Goal: Task Accomplishment & Management: Complete application form

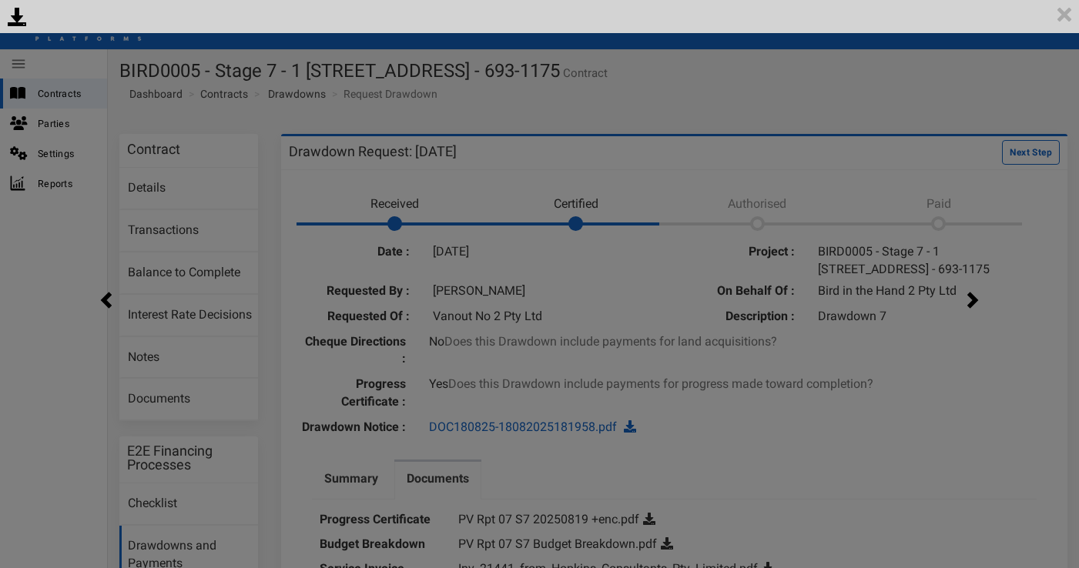
scroll to position [119, 0]
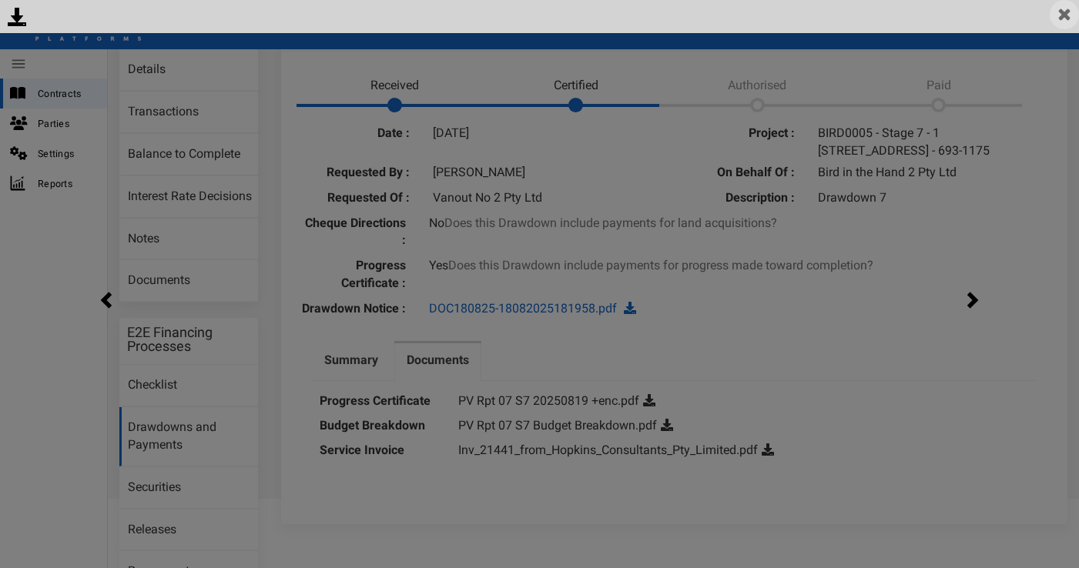
click at [1058, 23] on img at bounding box center [1064, 14] width 29 height 29
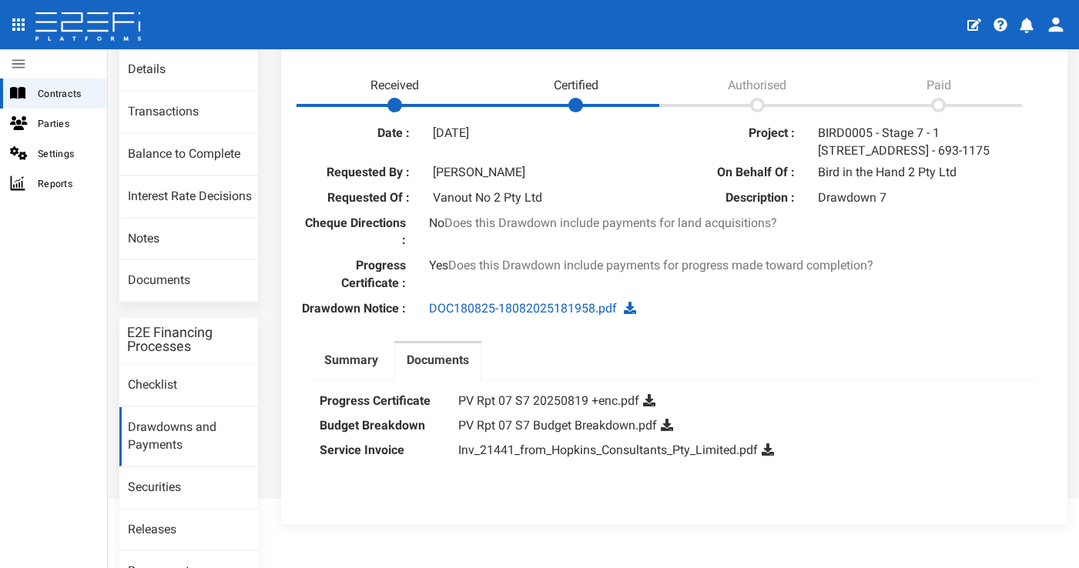
scroll to position [0, 0]
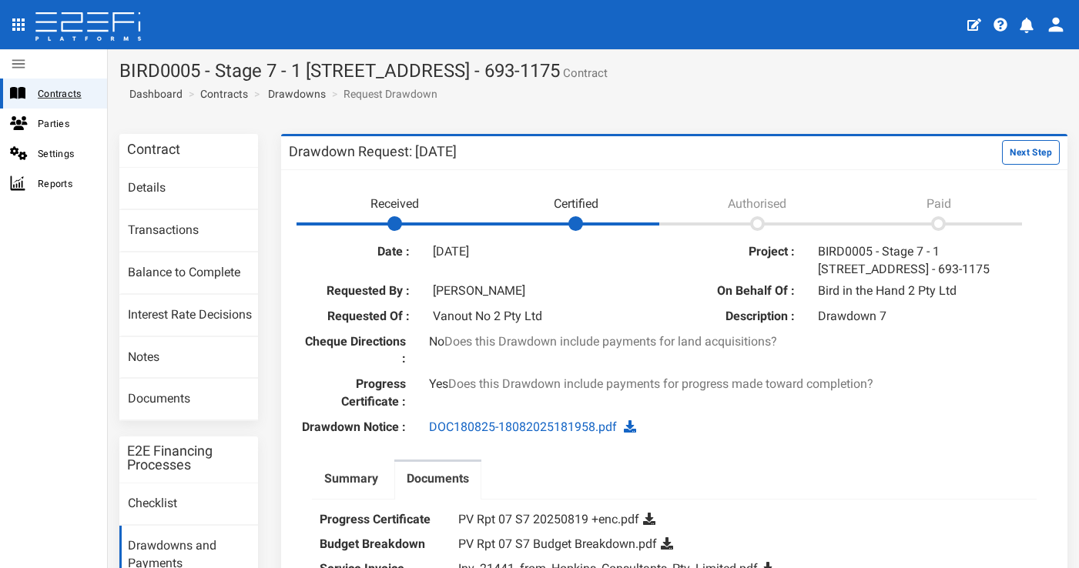
click at [55, 98] on span "Contracts" at bounding box center [66, 94] width 57 height 18
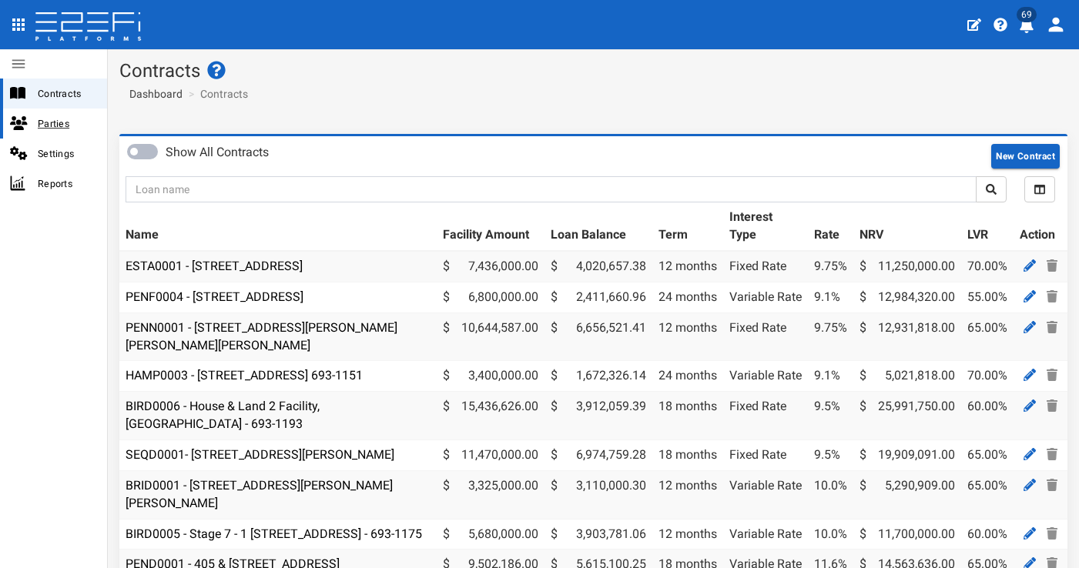
click at [65, 121] on span "Parties" at bounding box center [66, 124] width 57 height 18
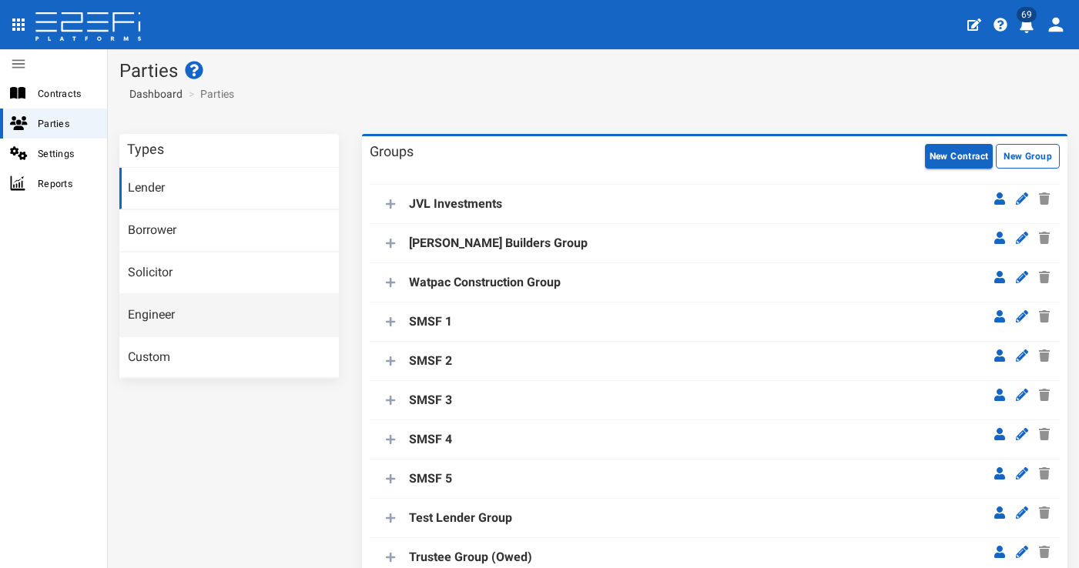
click at [228, 296] on link "Engineer" at bounding box center [228, 316] width 219 height 42
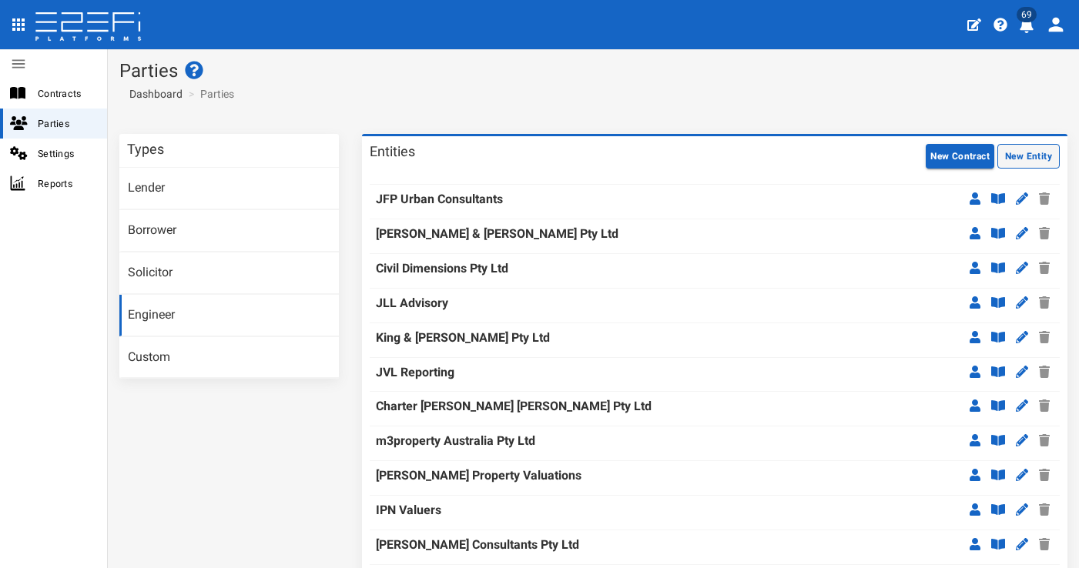
click at [1030, 149] on button "New Entity" at bounding box center [1028, 156] width 62 height 25
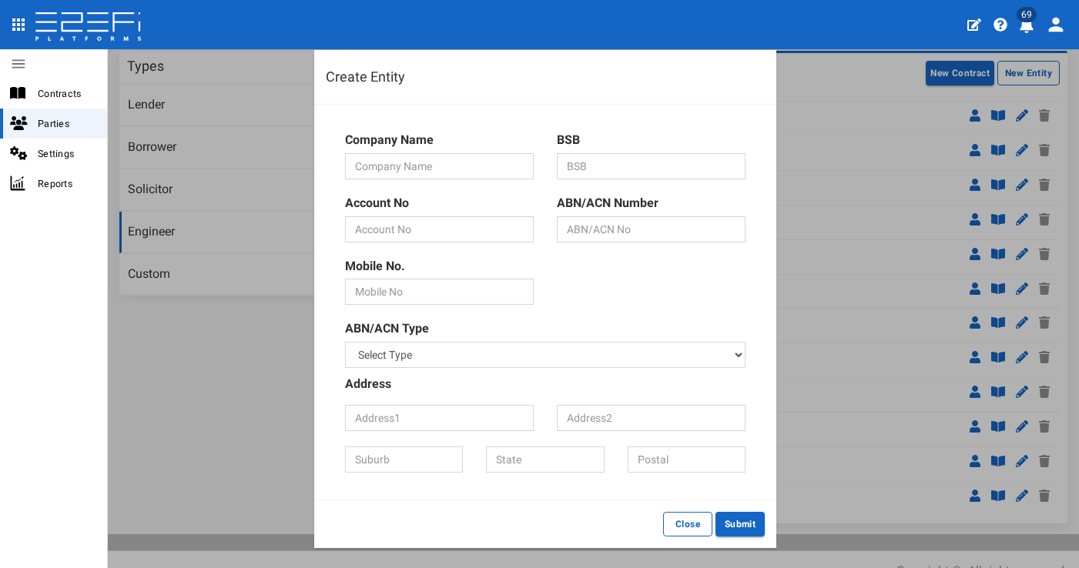
scroll to position [86, 0]
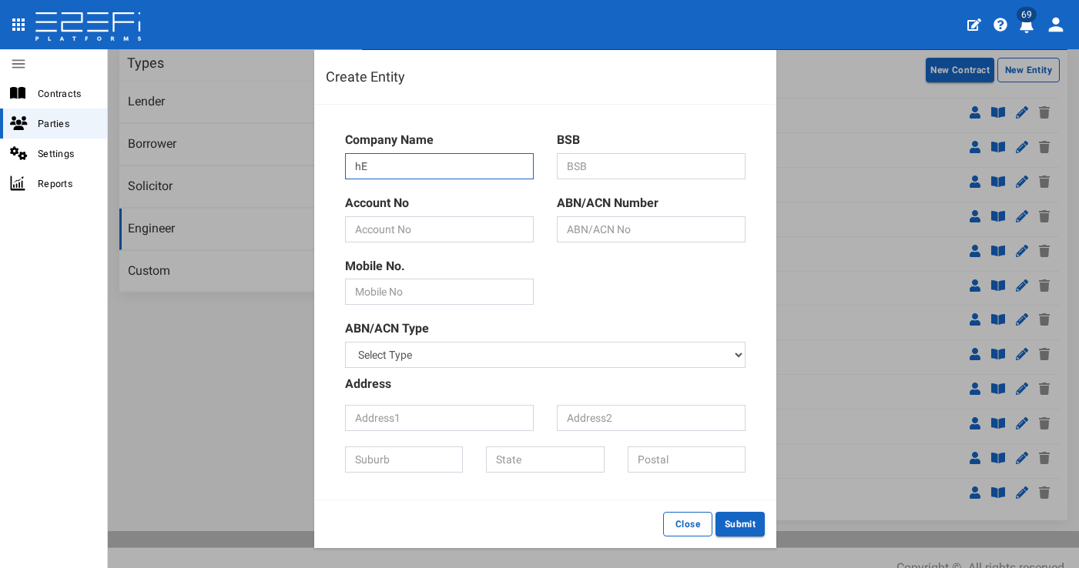
type input "h"
type input "Herron Todd White"
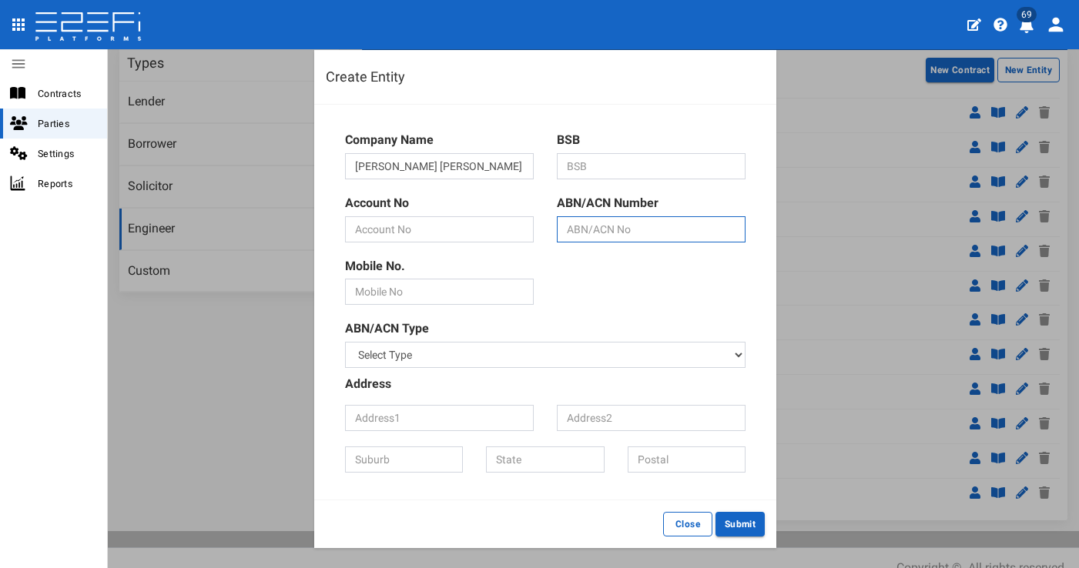
click at [638, 229] on input "text" at bounding box center [651, 229] width 189 height 26
type input "49101855412"
click at [589, 326] on div "ABN/ACN Type Select Type ABN ACN" at bounding box center [545, 344] width 400 height 48
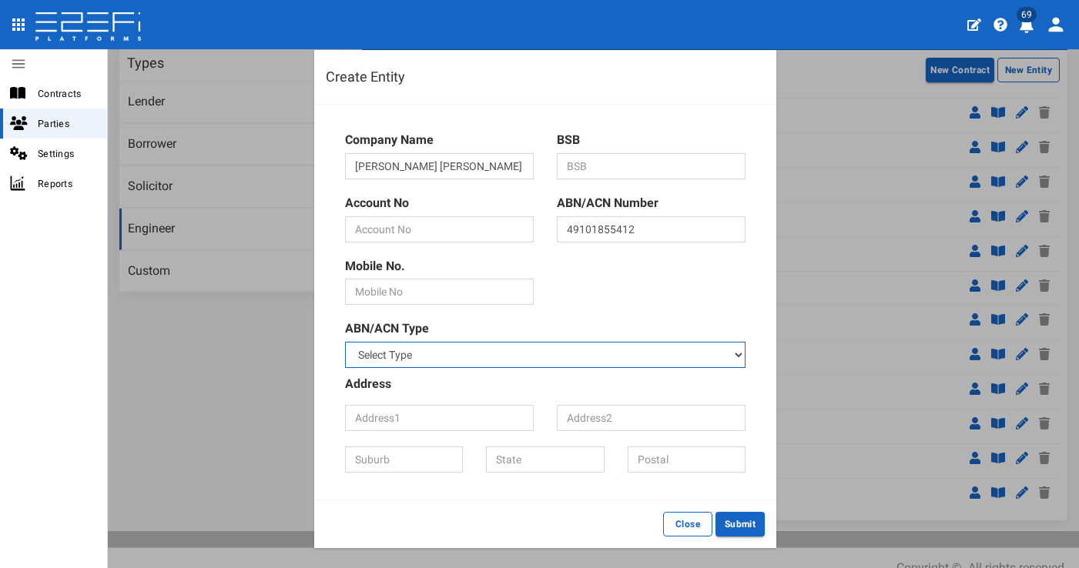
select select "1"
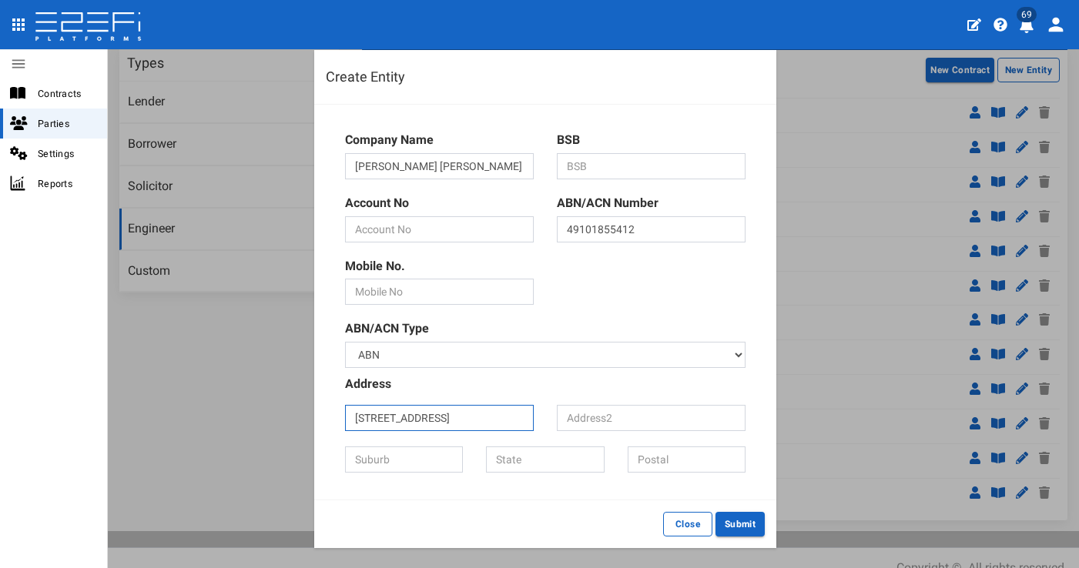
type input "8B Bell street"
click at [426, 447] on input "text" at bounding box center [404, 460] width 118 height 26
type input "Toowoomba City"
type input "QLD"
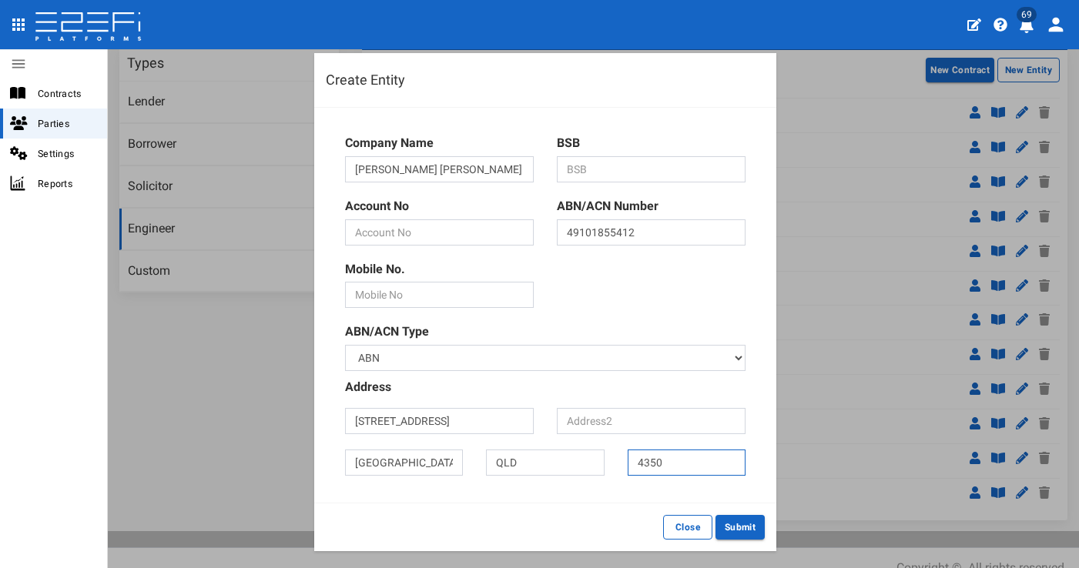
type input "4350"
click at [532, 494] on div "Company Name Herron Todd White BSB Account No ABN/ACN Number 49101855412 QLD" at bounding box center [545, 305] width 462 height 395
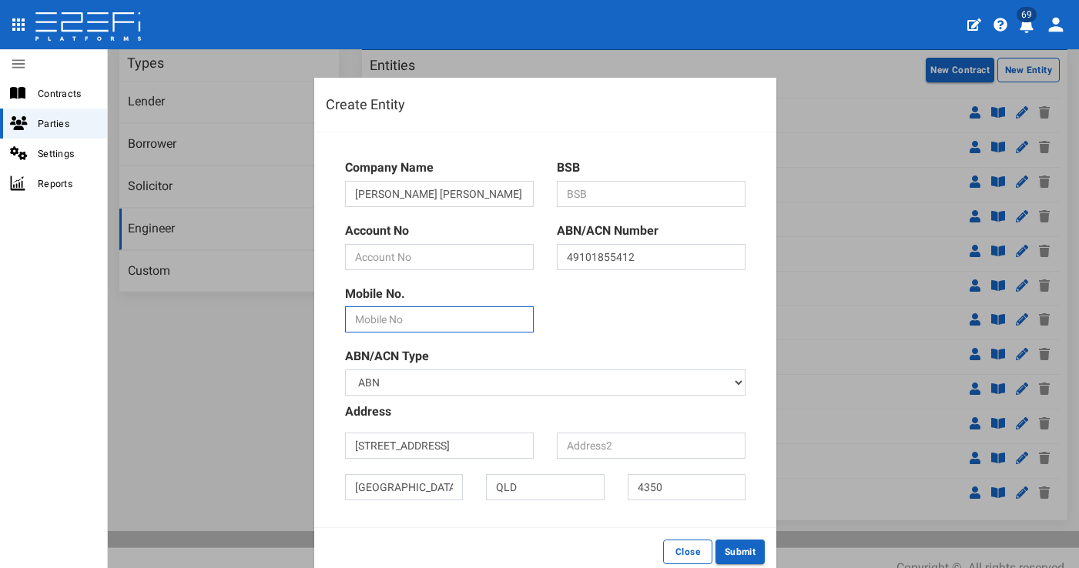
click at [475, 325] on input "text" at bounding box center [439, 319] width 189 height 26
paste input "https://www.google.com/search?q=herron+todd+white+toowoomba&client=safari&sca_e…"
drag, startPoint x: 517, startPoint y: 313, endPoint x: 148, endPoint y: 313, distance: 368.8
click at [148, 313] on div "Create Entity Company Name Herron Todd White BSB Account No ABN/ACN Number 4910…" at bounding box center [539, 284] width 1079 height 568
drag, startPoint x: 521, startPoint y: 309, endPoint x: 129, endPoint y: 310, distance: 391.9
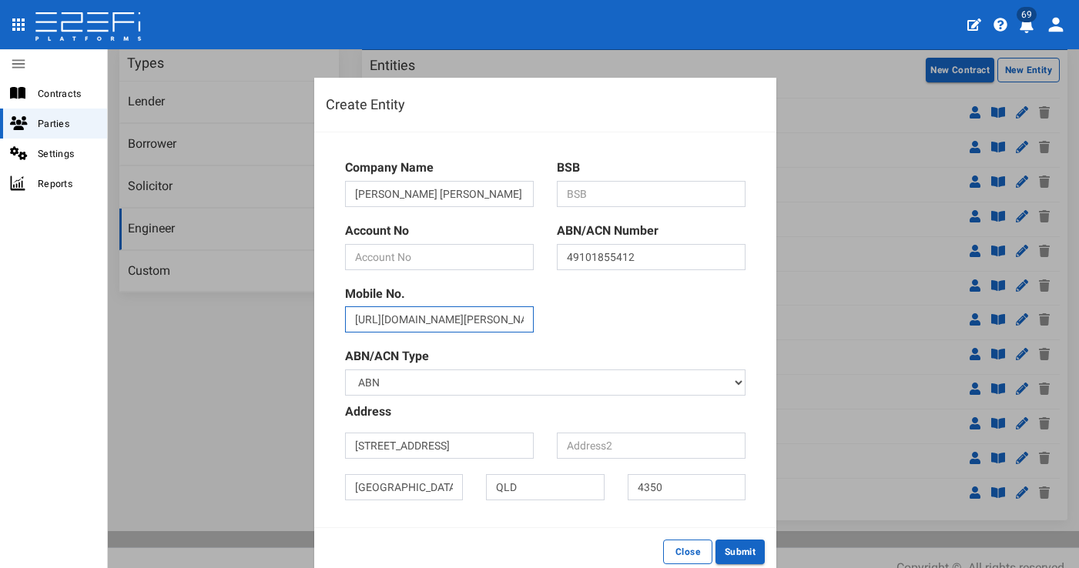
click at [119, 313] on div "Create Entity Company Name Herron Todd White BSB Account No ABN/ACN Number 4910…" at bounding box center [539, 284] width 1079 height 568
drag, startPoint x: 344, startPoint y: 314, endPoint x: 762, endPoint y: 322, distance: 417.4
click at [760, 322] on div "Company Name Herron Todd White BSB Account No ABN/ACN Number 49101855412 QLD" at bounding box center [545, 329] width 462 height 395
type input "oMEuyNDNNNks1NzM2TbQwNbQyqDAyM0syTUszTDJLMTMzSDTwks5ILSrKz1MoyU9JUSjPyCxJBTLz"
drag, startPoint x: 352, startPoint y: 317, endPoint x: 724, endPoint y: 321, distance: 371.9
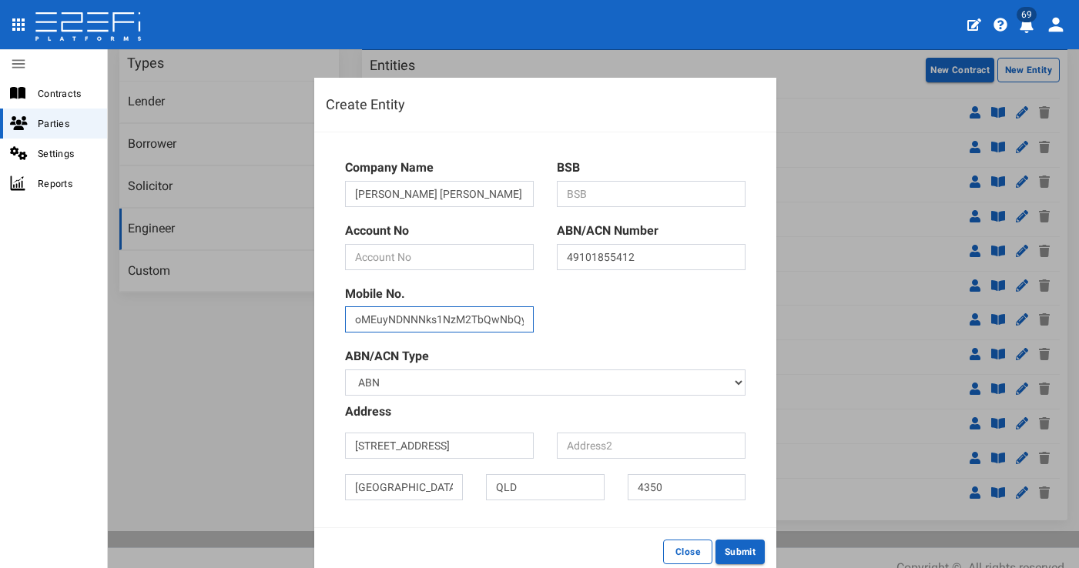
click at [701, 321] on div "Company Name Herron Todd White BSB Account No ABN/ACN Number 49101855412 Mobile…" at bounding box center [545, 330] width 439 height 372
click at [351, 316] on input "46397600" at bounding box center [439, 319] width 189 height 26
click at [517, 306] on input "0746397600" at bounding box center [439, 319] width 189 height 26
type input "0746397600"
click at [488, 247] on input "text" at bounding box center [439, 257] width 189 height 26
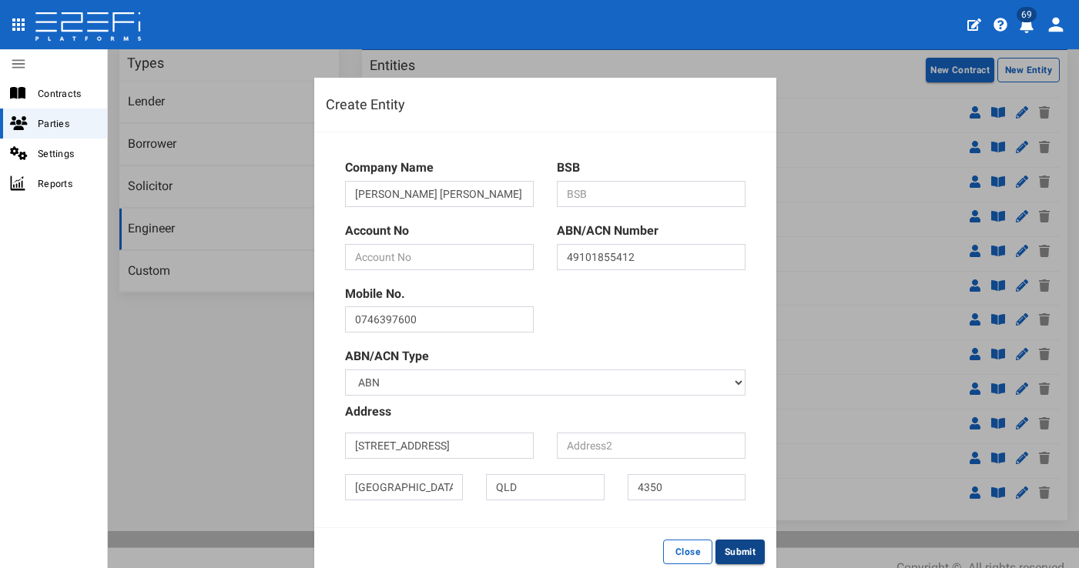
click at [736, 549] on button "Submit" at bounding box center [739, 552] width 49 height 25
type input "000000"
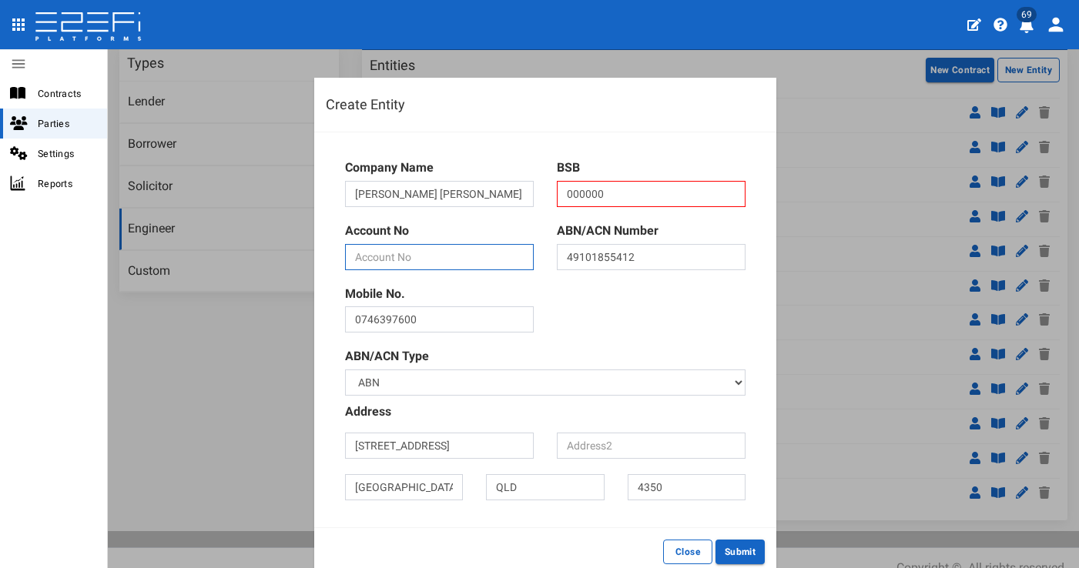
click at [444, 253] on input "text" at bounding box center [439, 257] width 189 height 26
click at [729, 545] on button "Submit" at bounding box center [739, 552] width 49 height 25
type input "000000000"
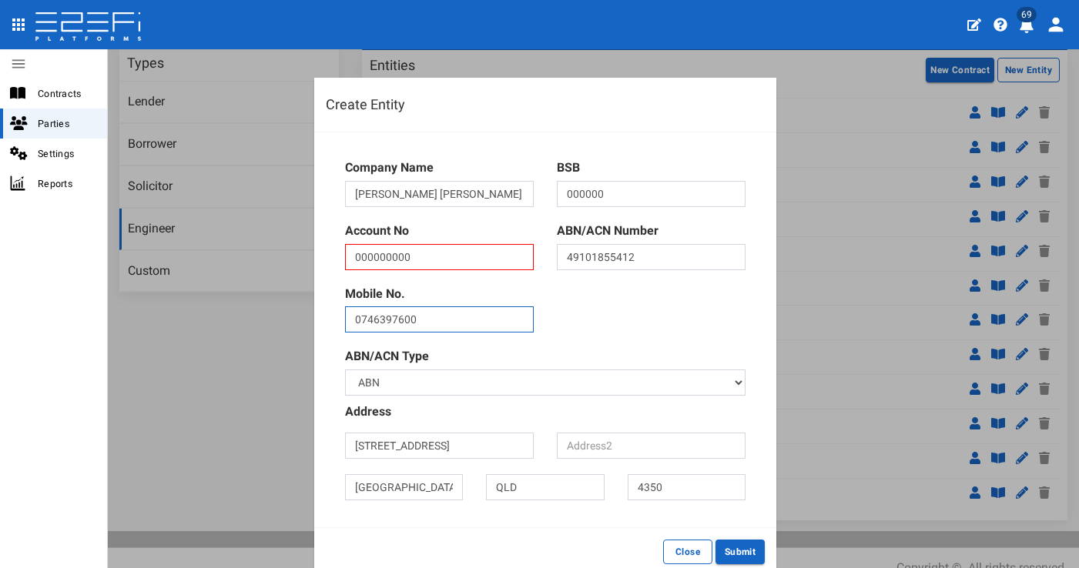
click at [488, 316] on input "0746397600" at bounding box center [439, 319] width 189 height 26
click at [738, 542] on button "Submit" at bounding box center [739, 552] width 49 height 25
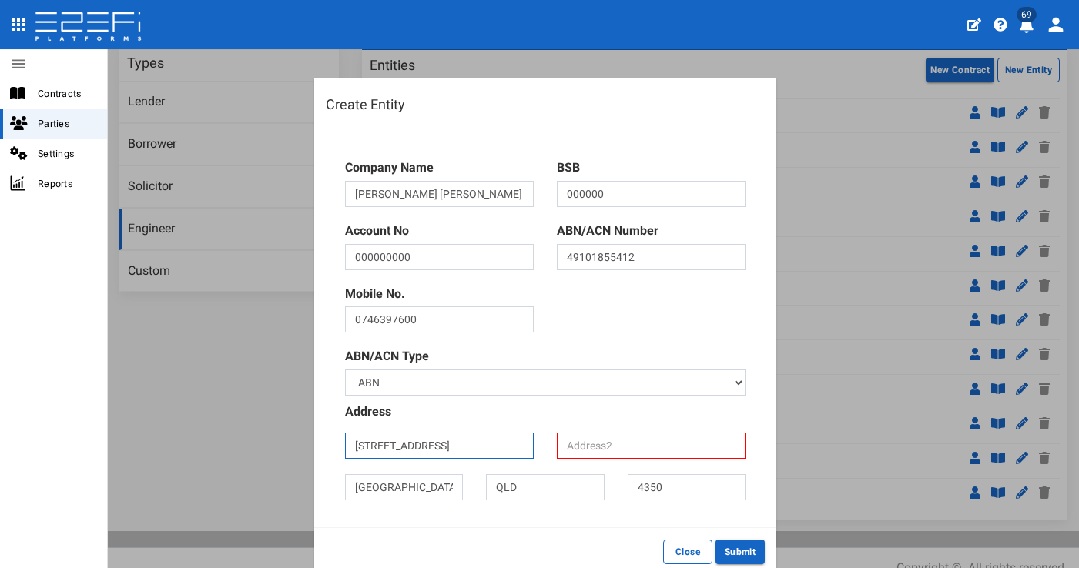
drag, startPoint x: 365, startPoint y: 445, endPoint x: 437, endPoint y: 447, distance: 71.6
click at [437, 447] on input "8B Bell street" at bounding box center [439, 446] width 189 height 26
type input "8B"
click at [666, 449] on input "text" at bounding box center [651, 446] width 189 height 26
type input "Bell Street"
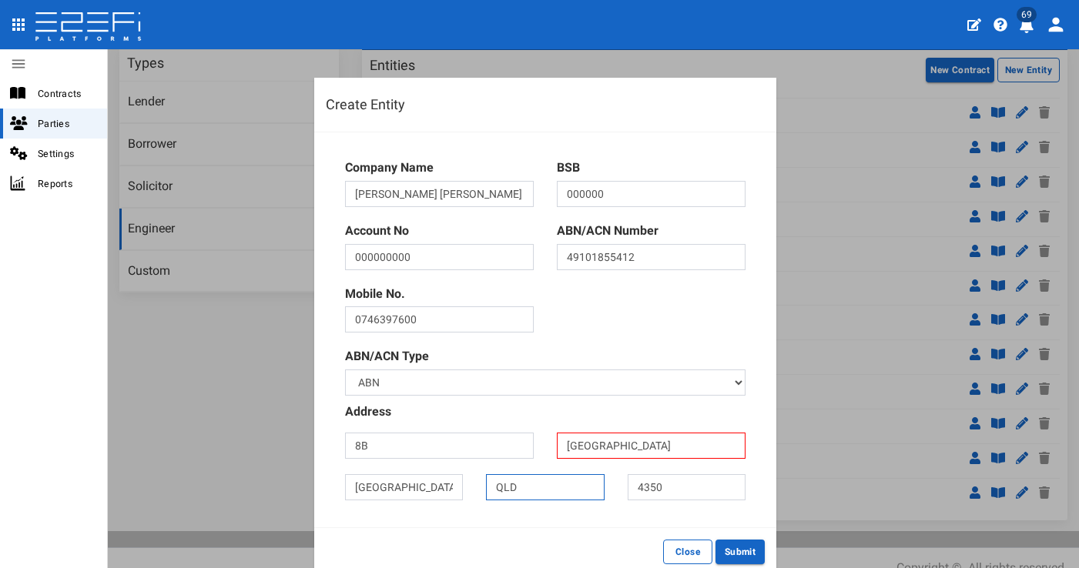
click at [564, 480] on input "QLD" at bounding box center [545, 487] width 118 height 26
click at [728, 543] on button "Submit" at bounding box center [739, 552] width 49 height 25
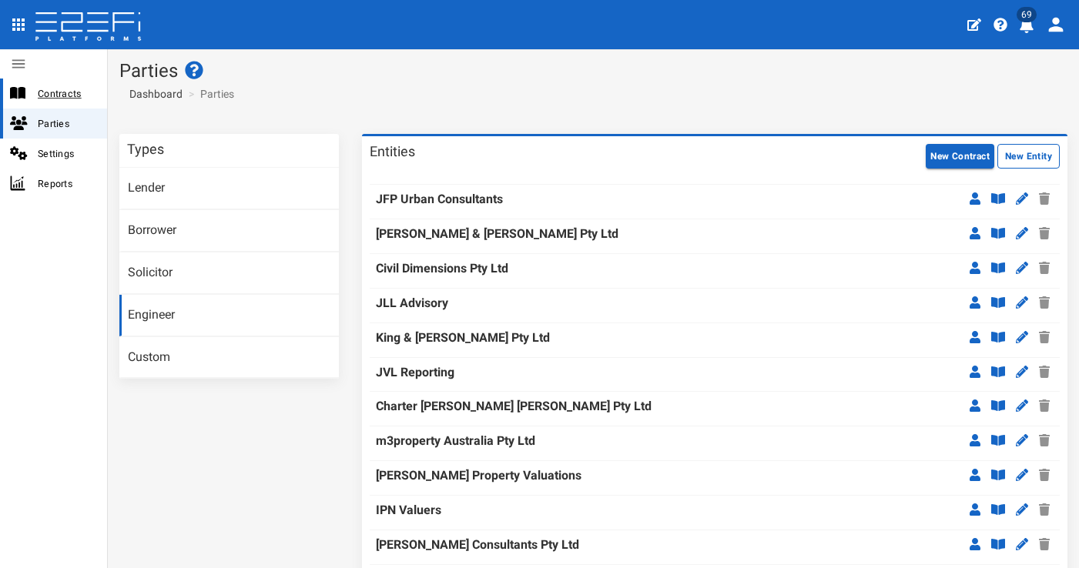
click at [79, 93] on span "Contracts" at bounding box center [66, 94] width 57 height 18
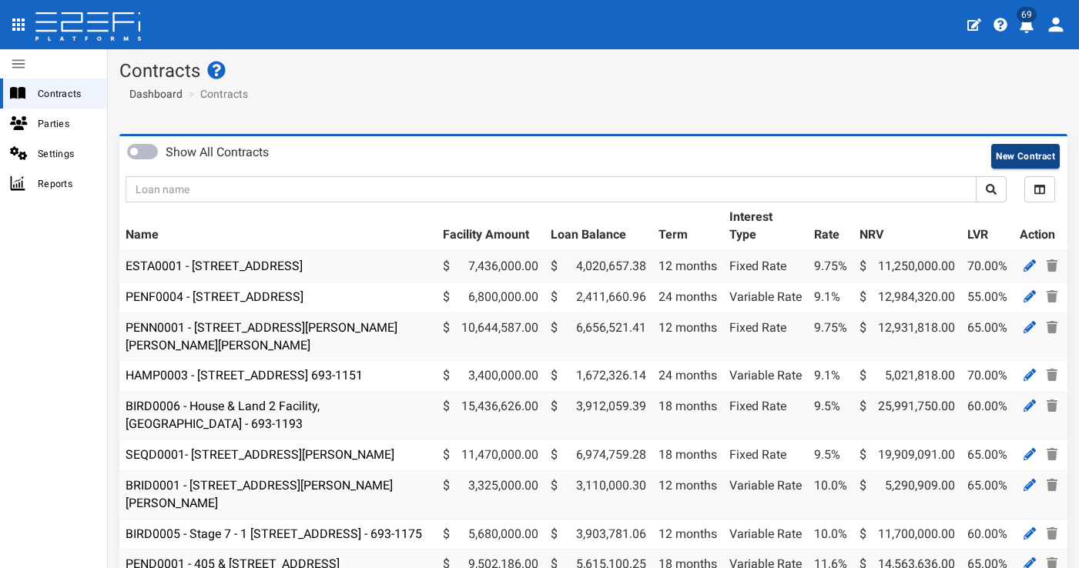
click at [991, 148] on button "New Contract" at bounding box center [1025, 156] width 69 height 25
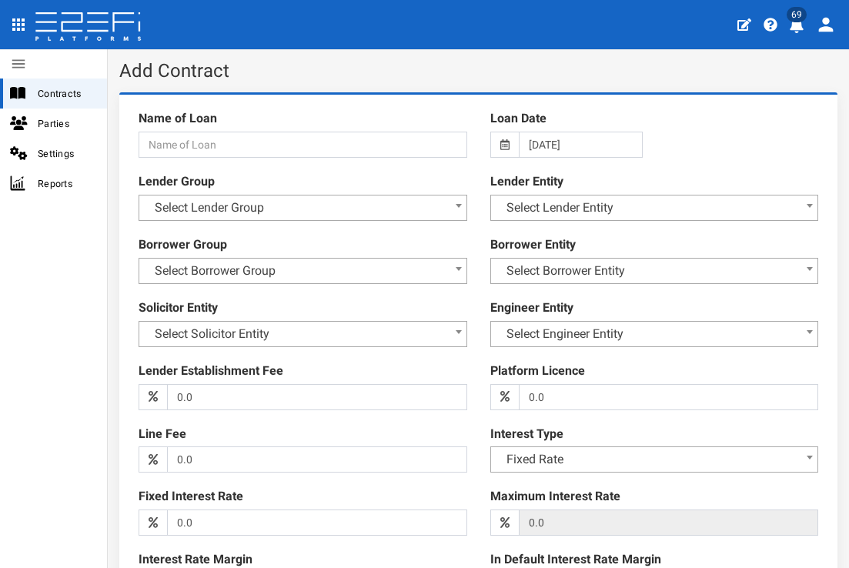
click at [277, 156] on div "Name of Loan" at bounding box center [303, 133] width 352 height 63
paste input "BIH3 House Build T1 The Botanic Highfields"
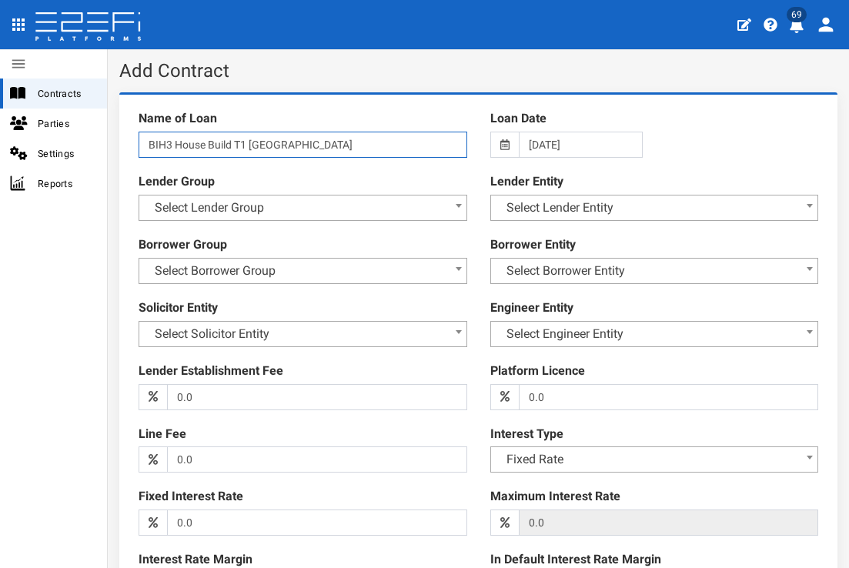
type input "BIH3 House Build T1 The Botanic Highfields"
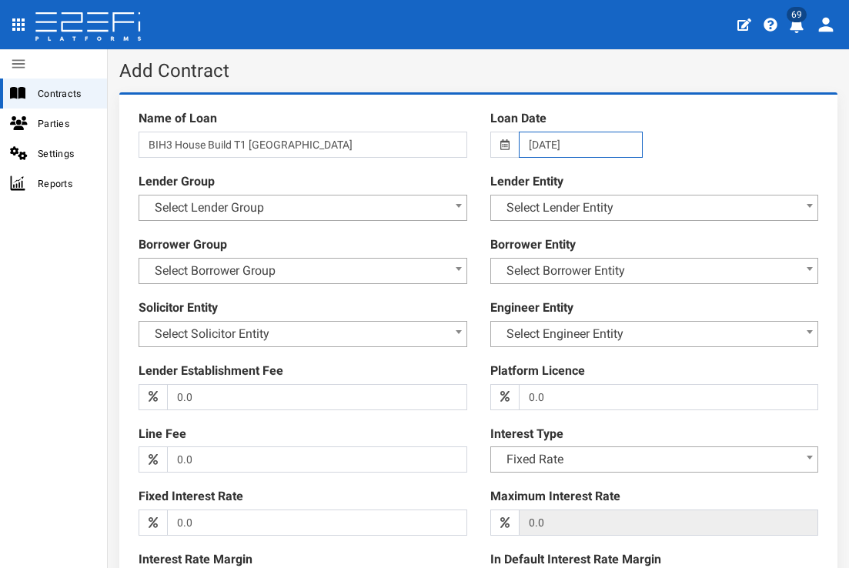
click at [592, 140] on input "21-08-2025" at bounding box center [581, 145] width 124 height 26
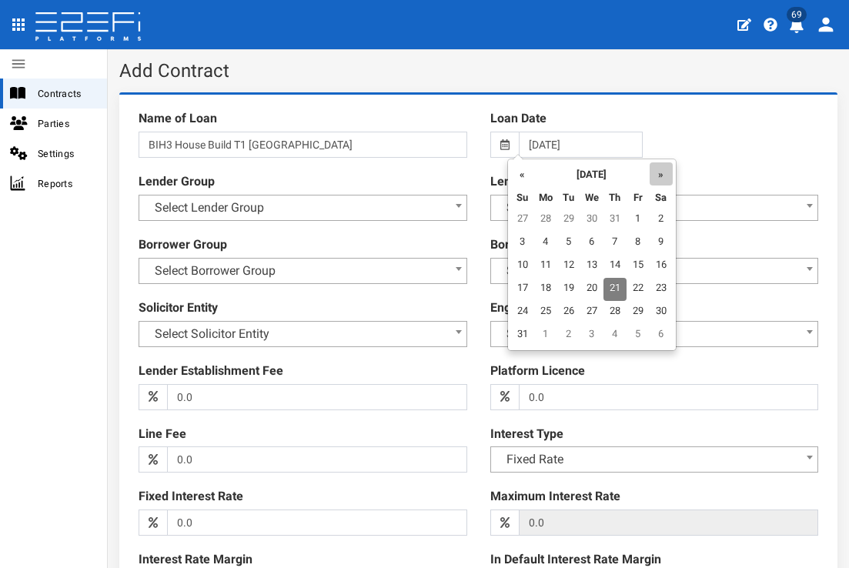
click at [655, 169] on th "»" at bounding box center [661, 173] width 23 height 23
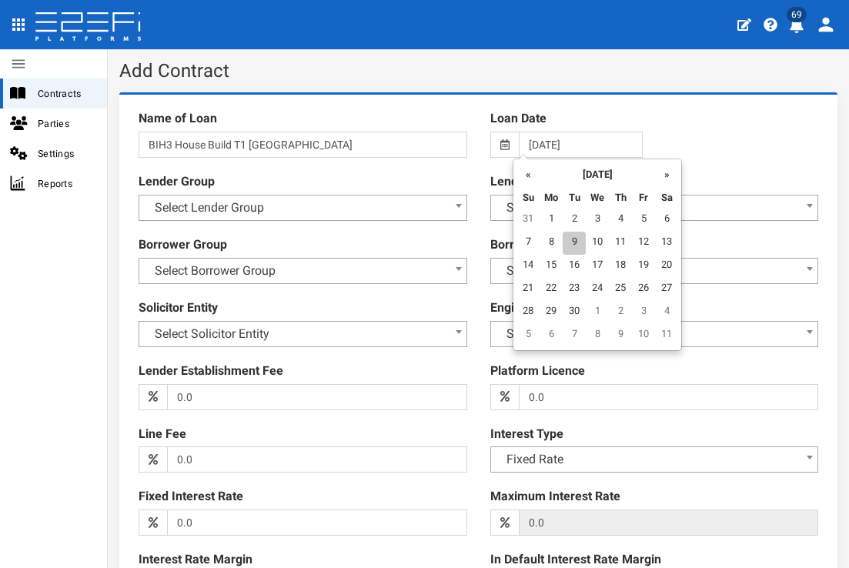
click at [577, 238] on td "9" at bounding box center [574, 243] width 23 height 23
type input "09-09-2025"
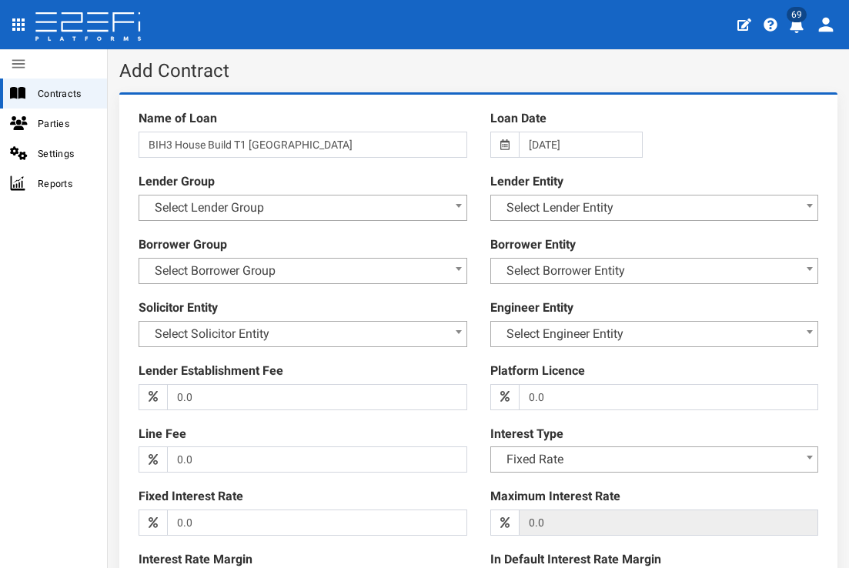
click at [658, 142] on div "Name of Loan BIH3 House Build T1 The Botanic Highfields Loan Date 09-09-2025 Le…" at bounding box center [478, 543] width 703 height 882
click at [316, 208] on span "Select Lender Group" at bounding box center [303, 208] width 309 height 22
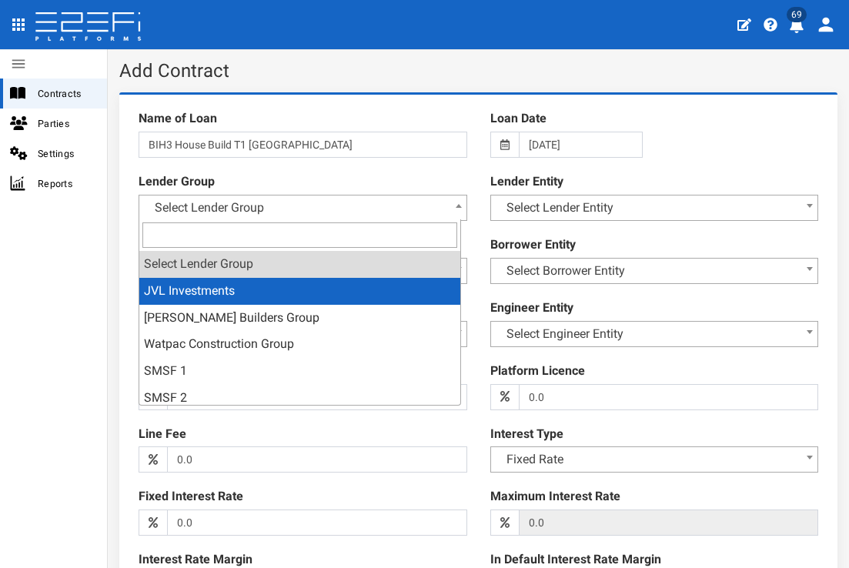
select select "2"
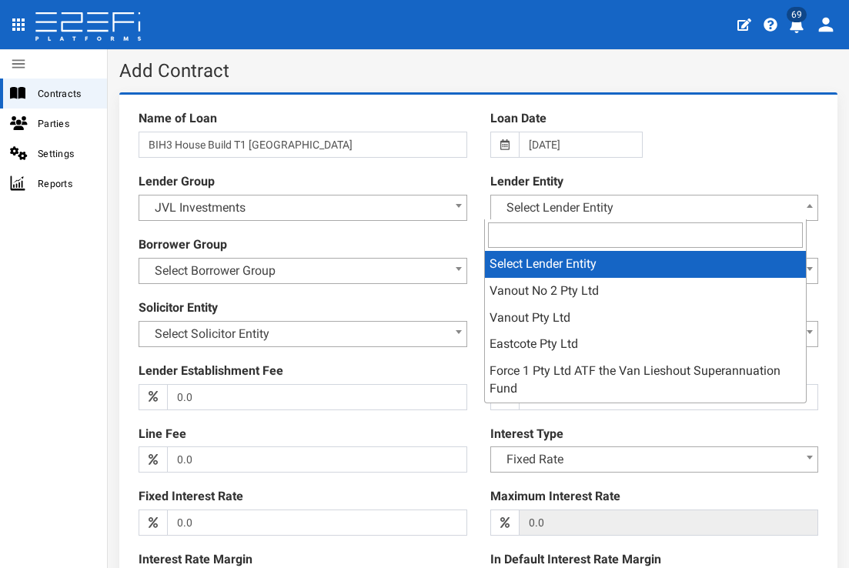
click at [584, 199] on span "Select Lender Entity" at bounding box center [655, 208] width 309 height 22
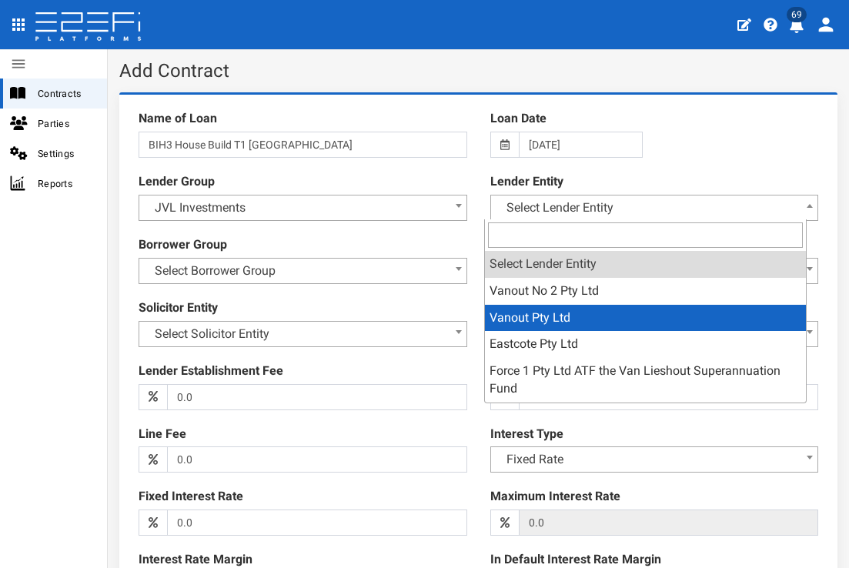
select select "4"
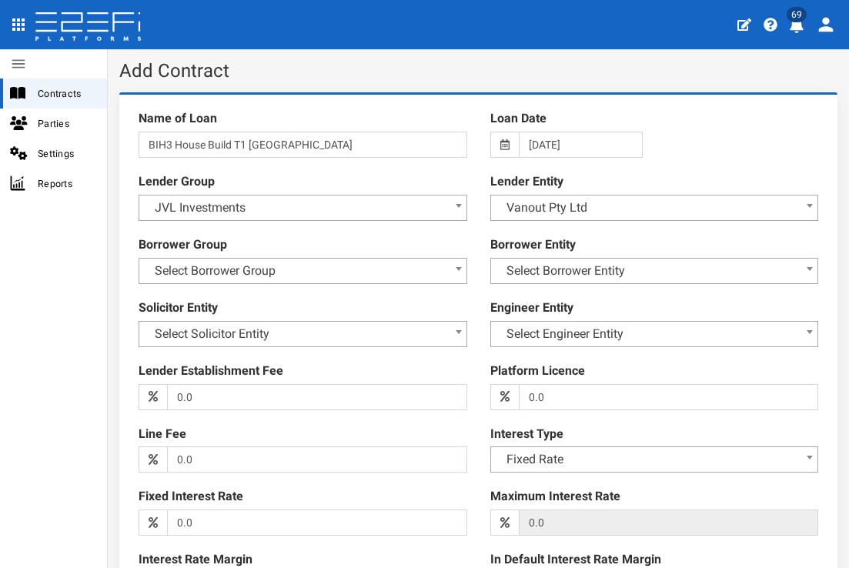
click at [431, 268] on span "Select Borrower Group" at bounding box center [303, 271] width 309 height 22
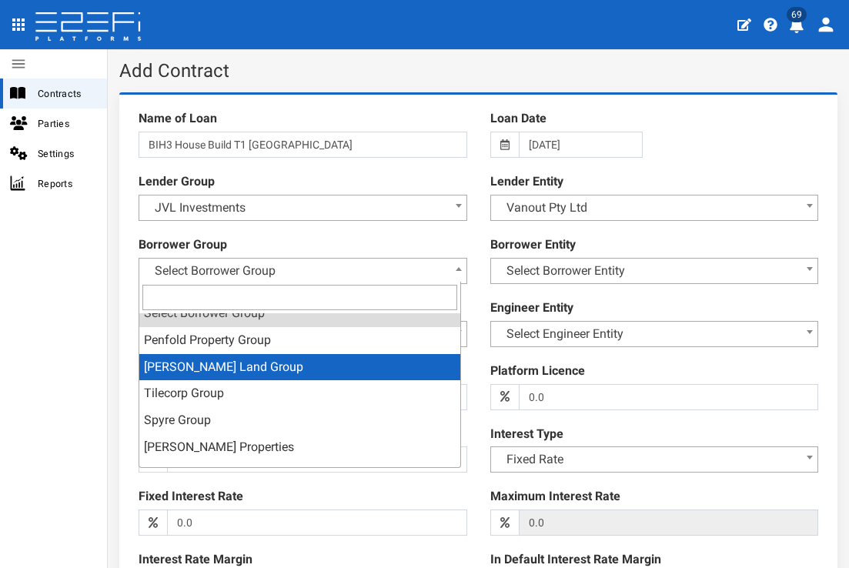
scroll to position [39, 0]
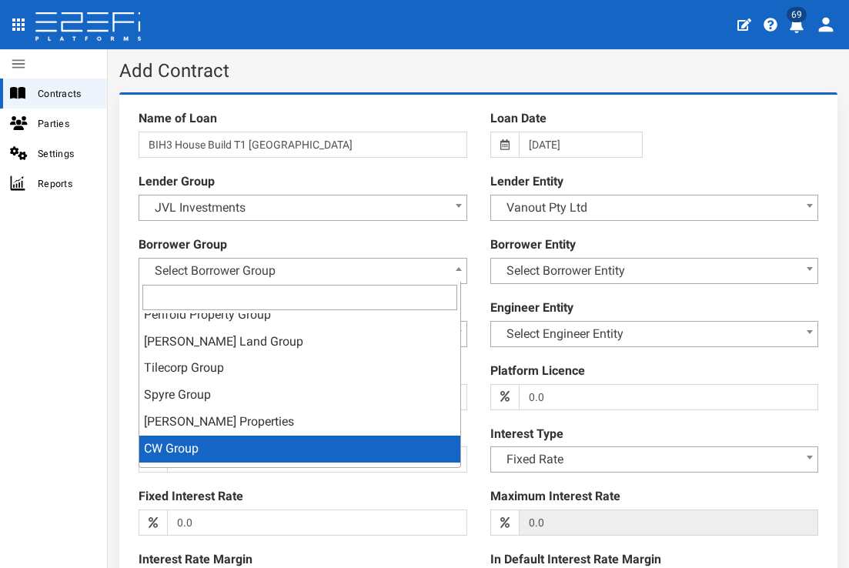
select select "31"
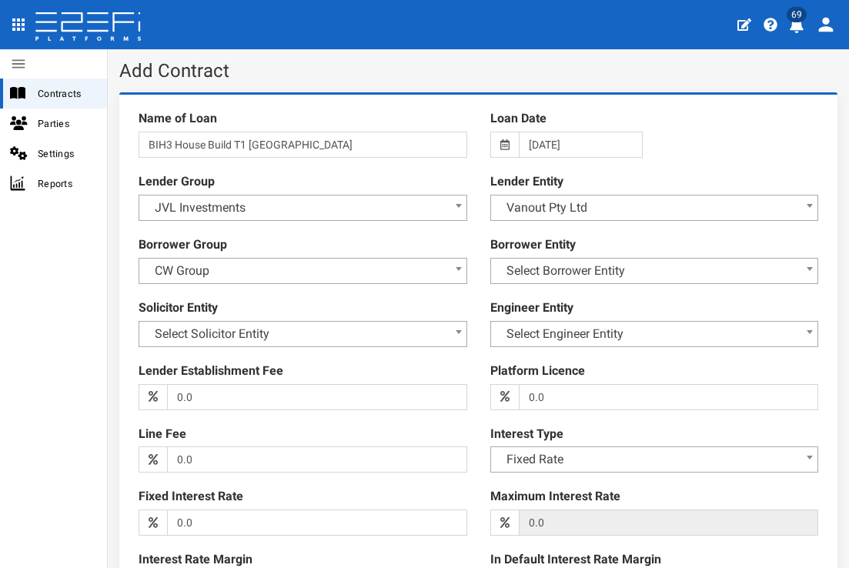
click at [664, 269] on span "Select Borrower Entity" at bounding box center [655, 271] width 309 height 22
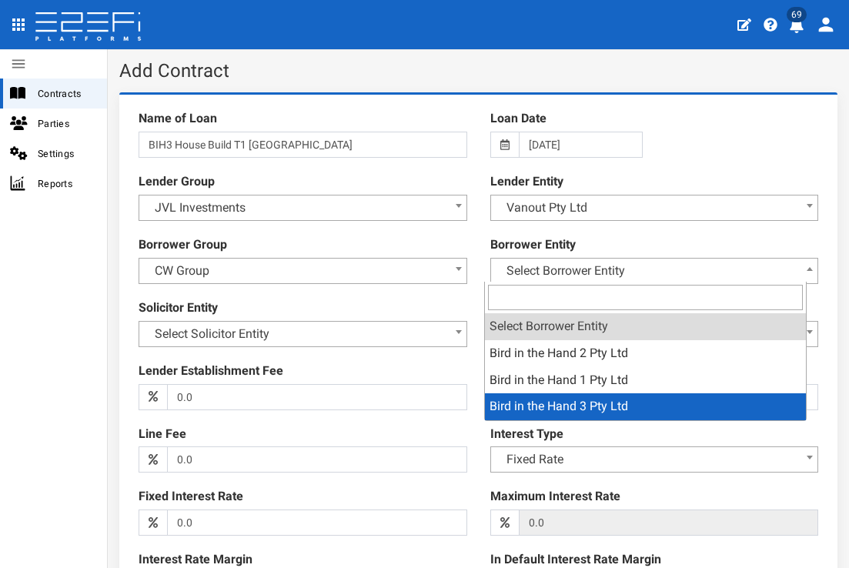
select select "74"
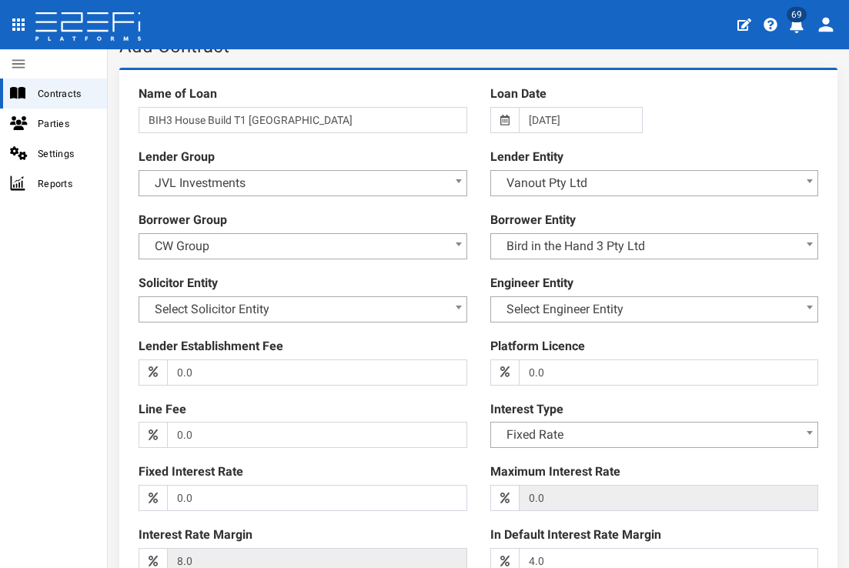
scroll to position [62, 0]
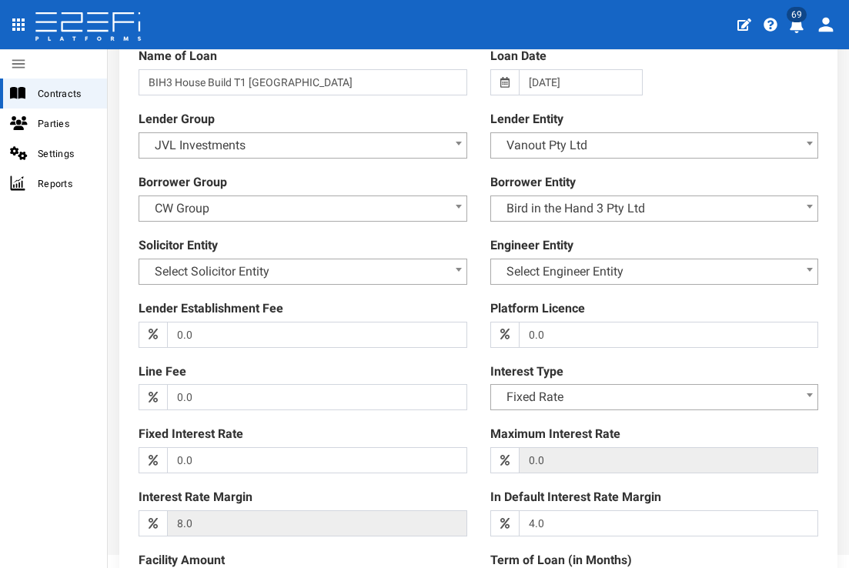
click at [444, 272] on span "Select Solicitor Entity" at bounding box center [303, 272] width 309 height 22
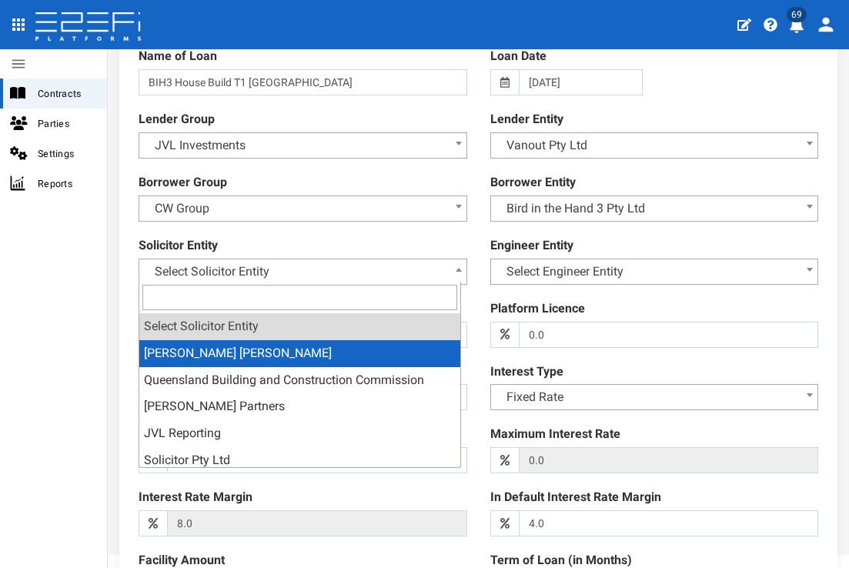
scroll to position [3, 0]
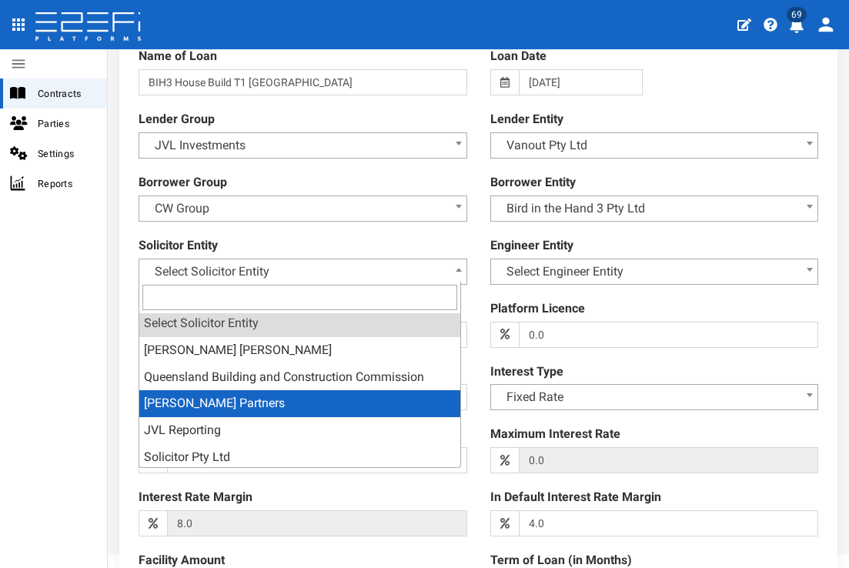
select select "45"
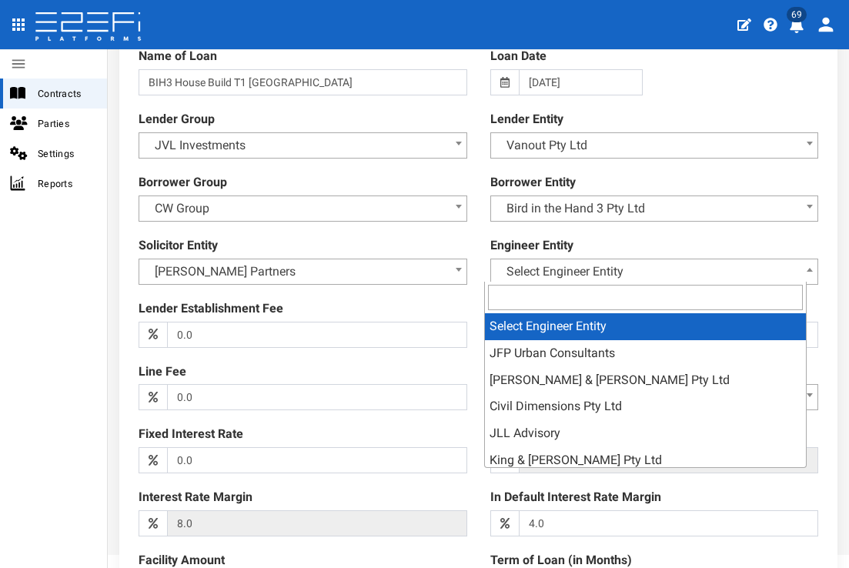
click at [694, 272] on span "Select Engineer Entity" at bounding box center [655, 272] width 309 height 22
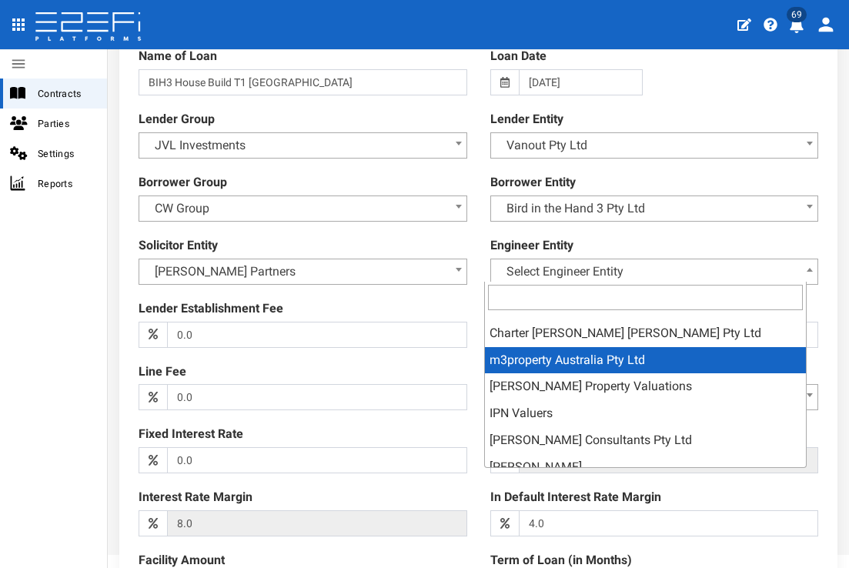
scroll to position [213, 0]
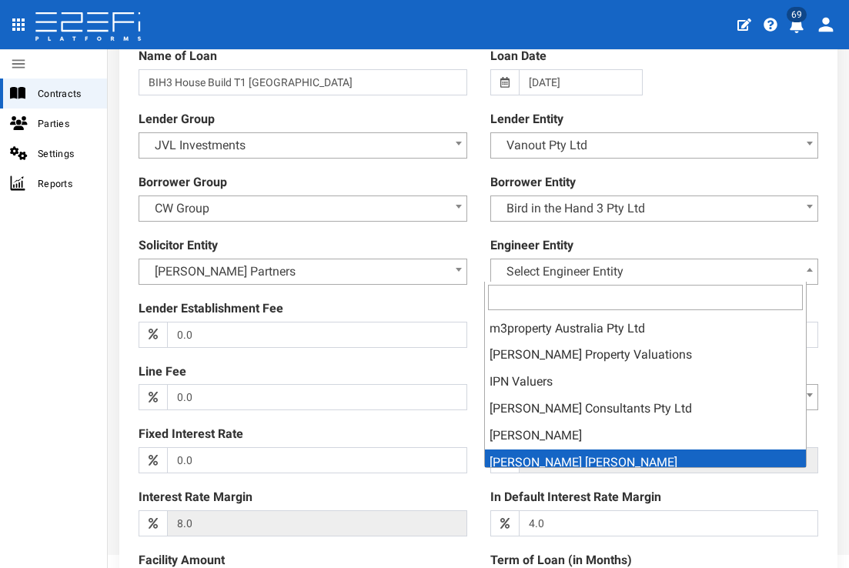
select select "87"
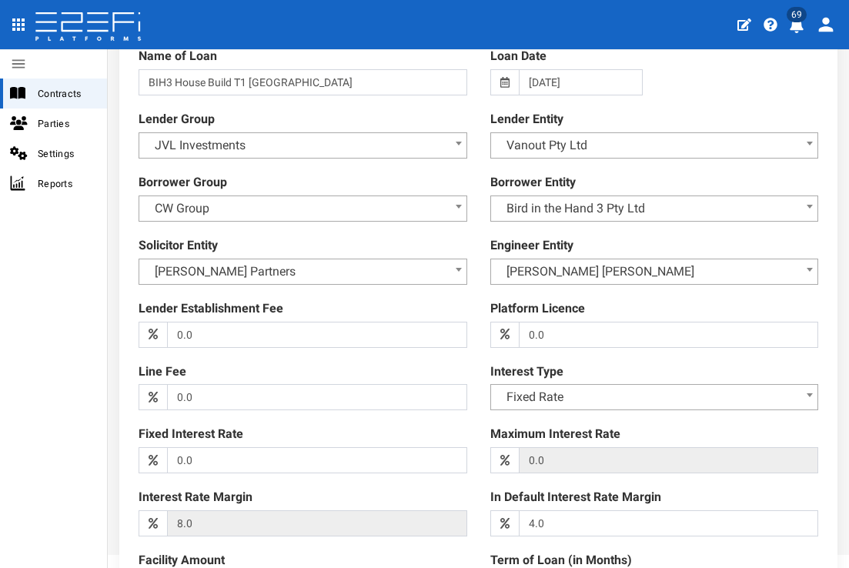
click at [479, 300] on div "Platform Licence 0.0 (warning)" at bounding box center [655, 324] width 352 height 48
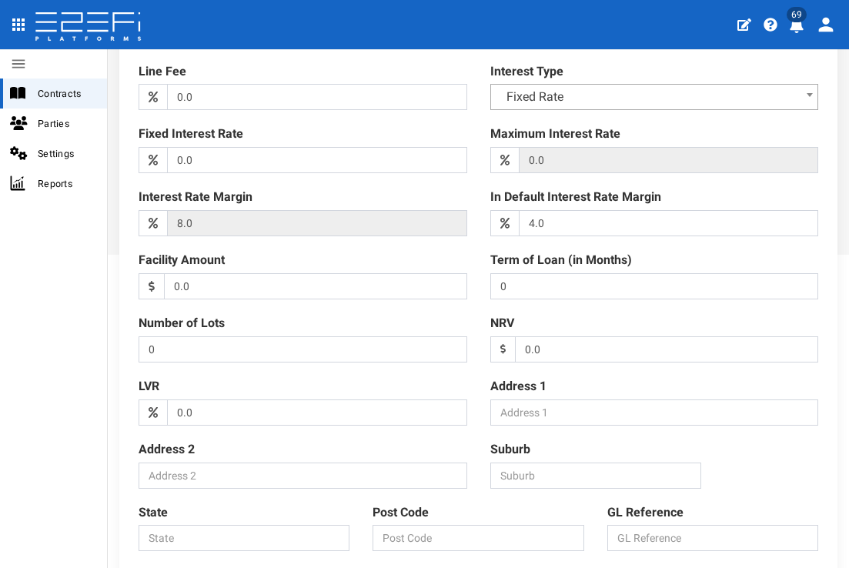
scroll to position [298, 0]
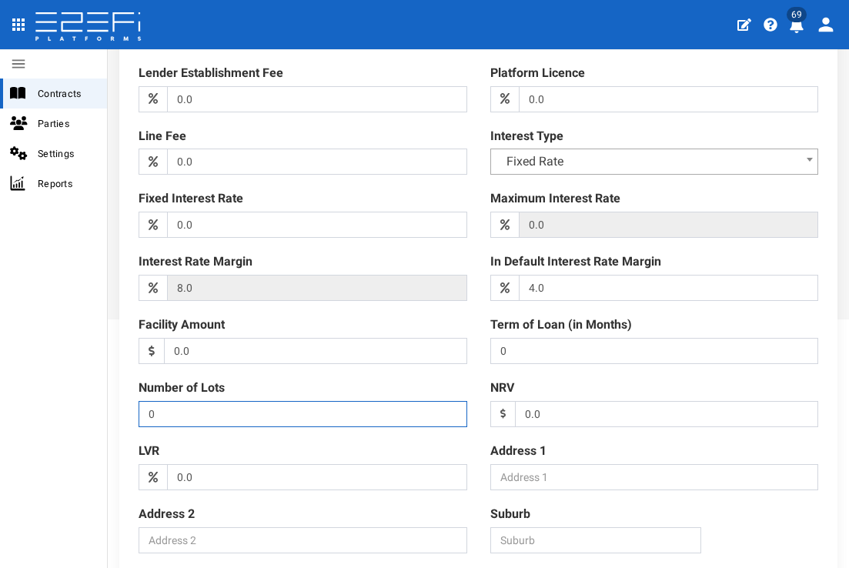
click at [209, 410] on input "0" at bounding box center [303, 414] width 329 height 26
type input "31"
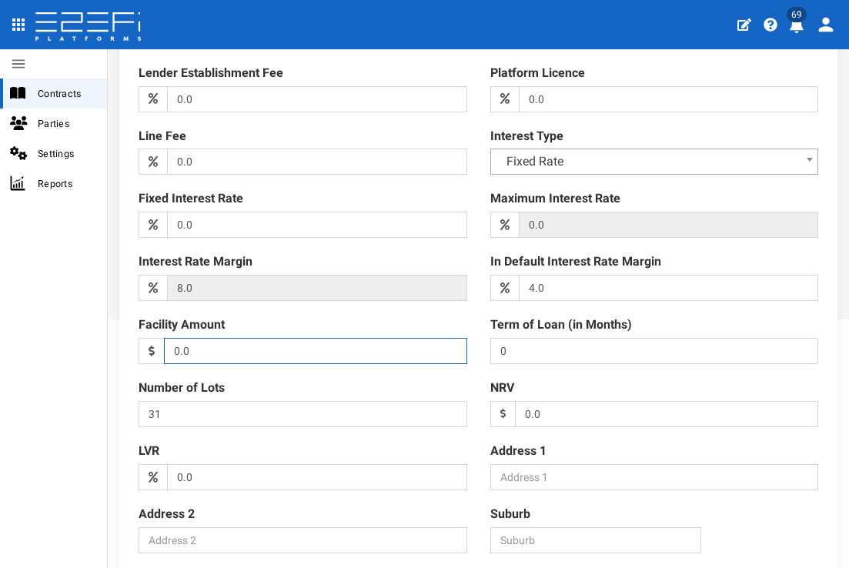
click at [316, 347] on input "0.0" at bounding box center [315, 351] width 303 height 26
drag, startPoint x: 189, startPoint y: 343, endPoint x: 141, endPoint y: 350, distance: 48.1
click at [141, 350] on div "0.0 (warning)" at bounding box center [303, 351] width 329 height 26
type input "13750000"
click at [578, 343] on input "0" at bounding box center [655, 351] width 329 height 26
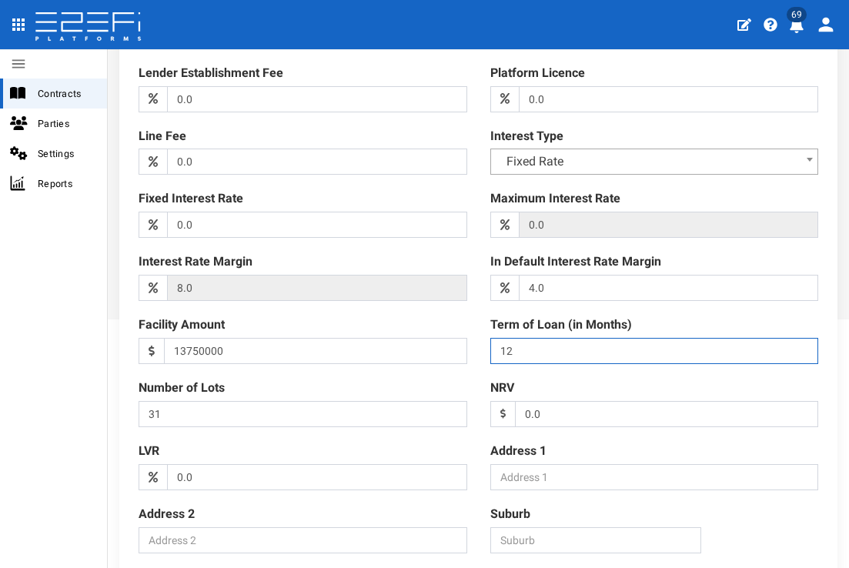
type input "12"
click at [468, 370] on div "Name of Loan BIH3 House Build T1 The Botanic Highfields Loan Date 09-09-2025 Le…" at bounding box center [478, 245] width 703 height 882
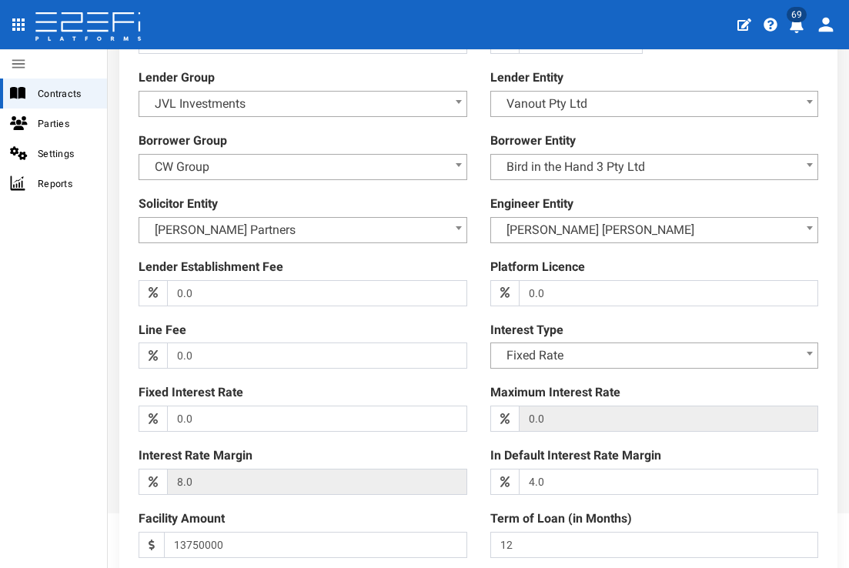
scroll to position [0, 0]
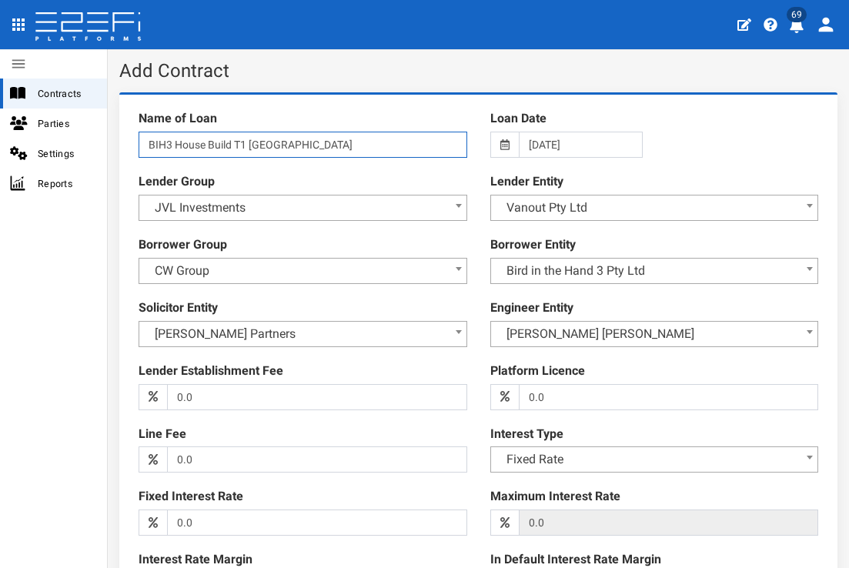
click at [149, 141] on input "BIH3 House Build T1 The Botanic Highfields" at bounding box center [303, 145] width 329 height 26
type input "BIRD0007 - BIH3 House Build T1 The Botanic Highfields"
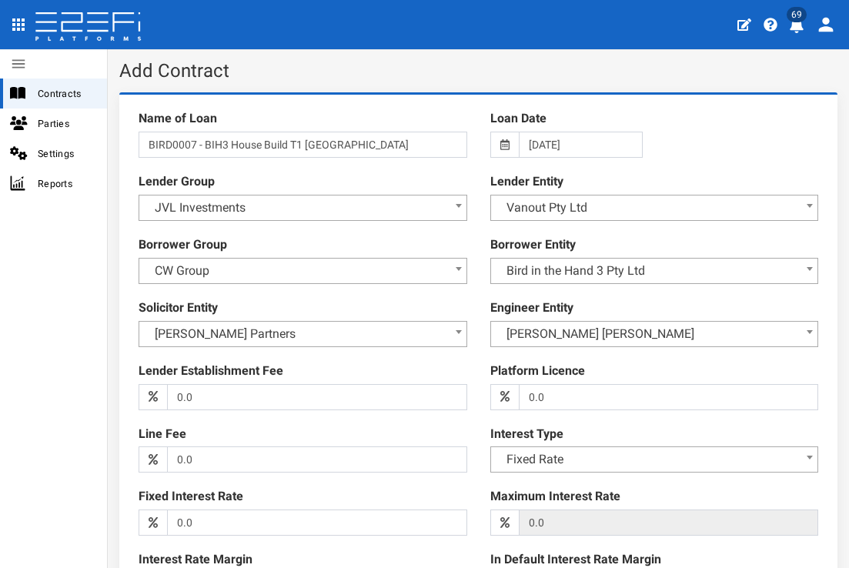
click at [691, 141] on div "Name of Loan BIRD0007 - BIH3 House Build T1 The Botanic Highfields Loan Date 09…" at bounding box center [478, 543] width 703 height 882
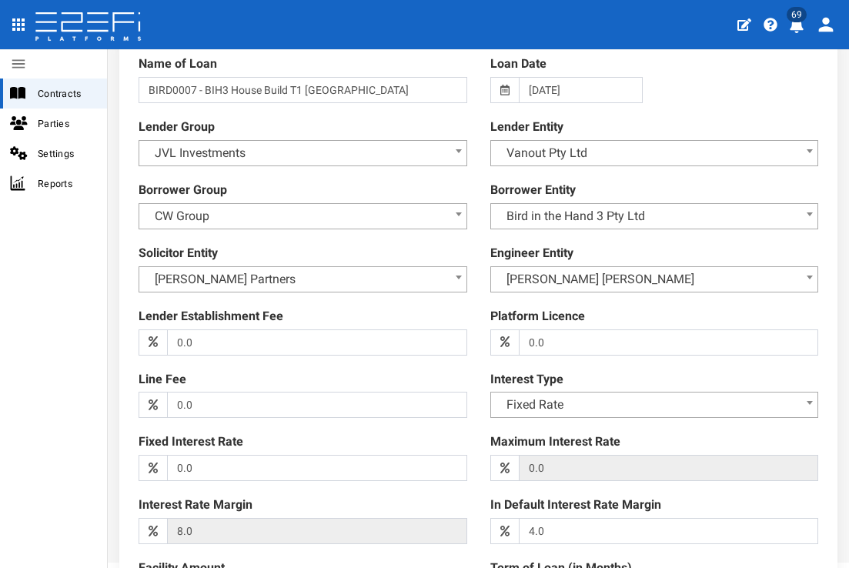
scroll to position [92, 0]
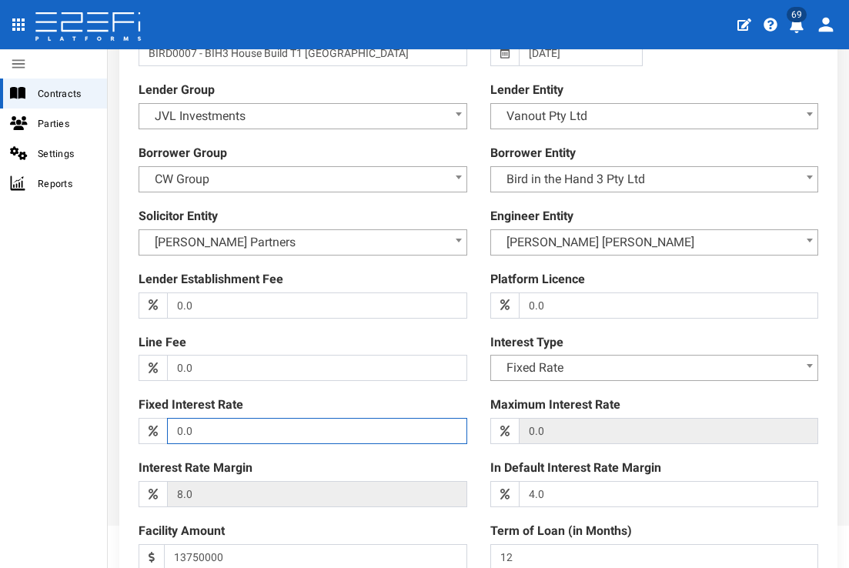
drag, startPoint x: 218, startPoint y: 430, endPoint x: 132, endPoint y: 430, distance: 86.2
click at [132, 430] on div "Fixed Interest Rate 0.0 (warning)" at bounding box center [303, 421] width 352 height 48
type input "9.5"
click at [429, 450] on div "Name of Loan BIRD0007 - BIH3 House Build T1 The Botanic Highfields Loan Date 09…" at bounding box center [478, 452] width 703 height 882
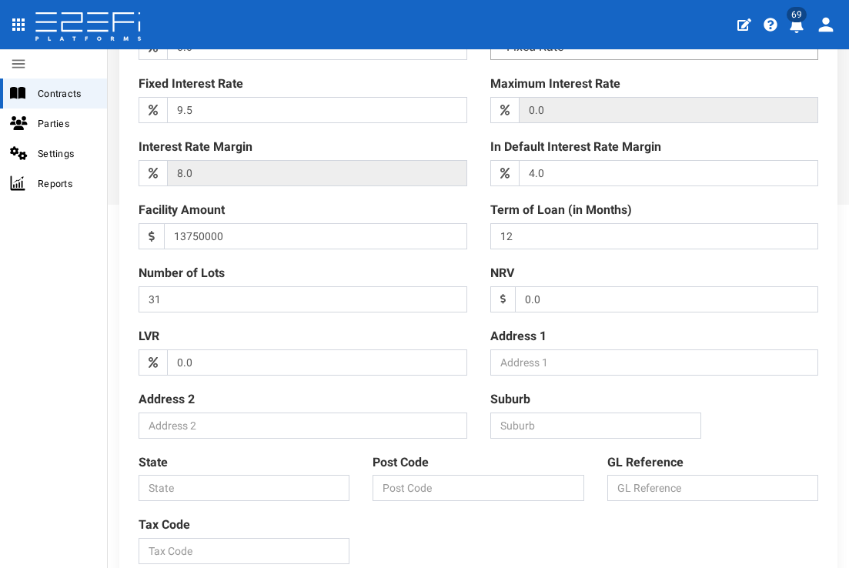
scroll to position [437, 0]
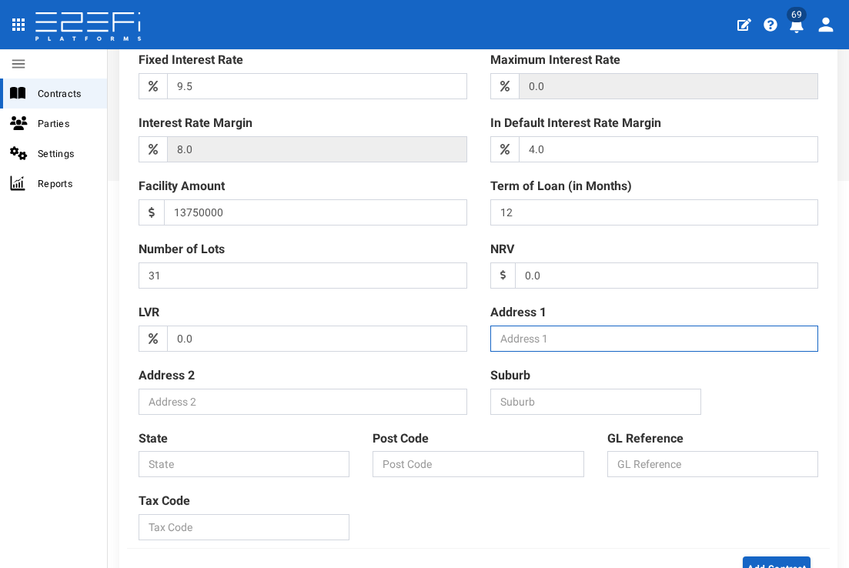
paste input "Corner Browne and Highfields Roads, RIGHFIELDS QLD 4352"
type input "Corner Browne and Highfields Roads, RIGHFIELDS QLD 4352"
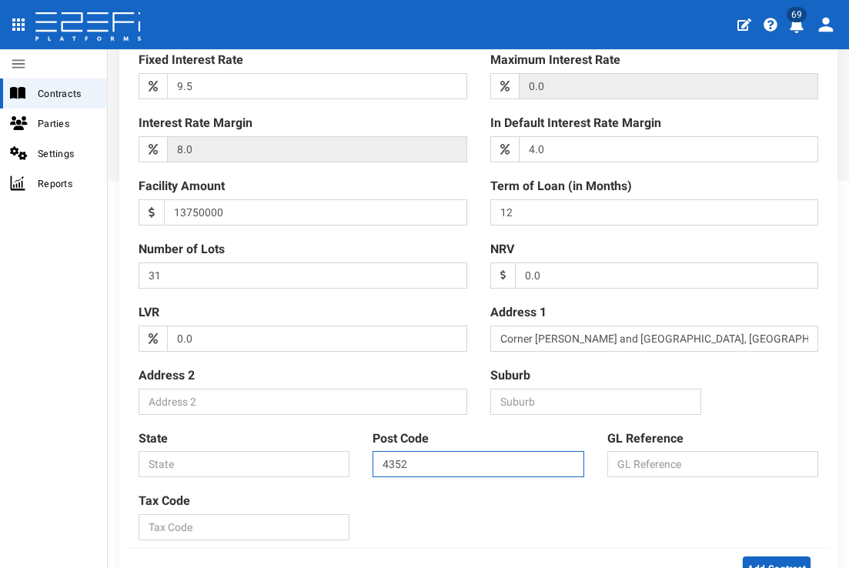
type input "4352"
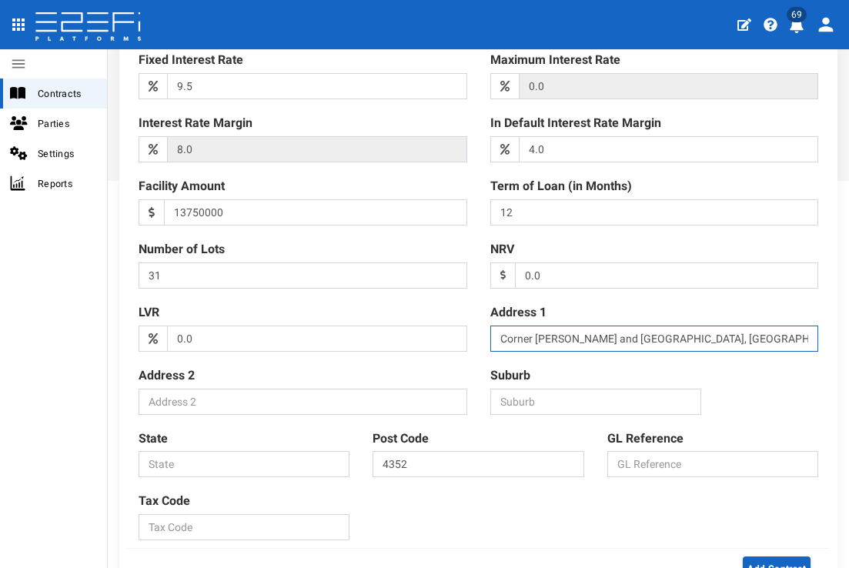
click at [783, 330] on input "Corner Browne and Highfields Roads, RIGHFIELDS QLD 4352" at bounding box center [655, 339] width 329 height 26
type input "Corner Browne and Highfields Roads, RIGHFIELDS QLD"
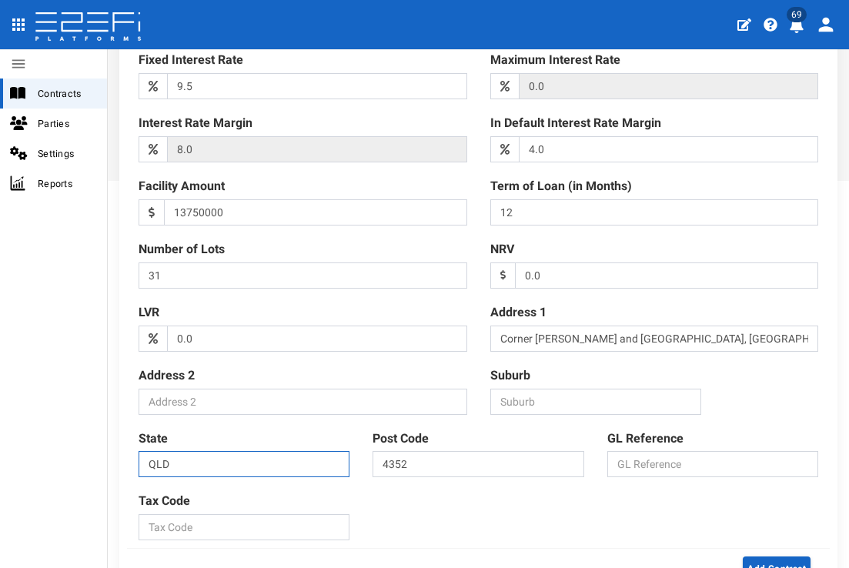
type input "QLD"
click at [585, 389] on input "Suburb" at bounding box center [596, 402] width 211 height 26
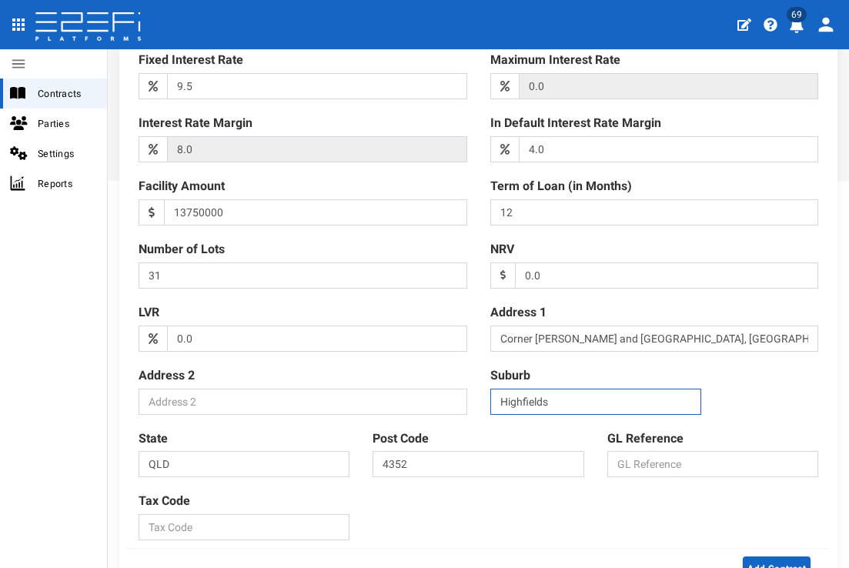
type input "Highfields"
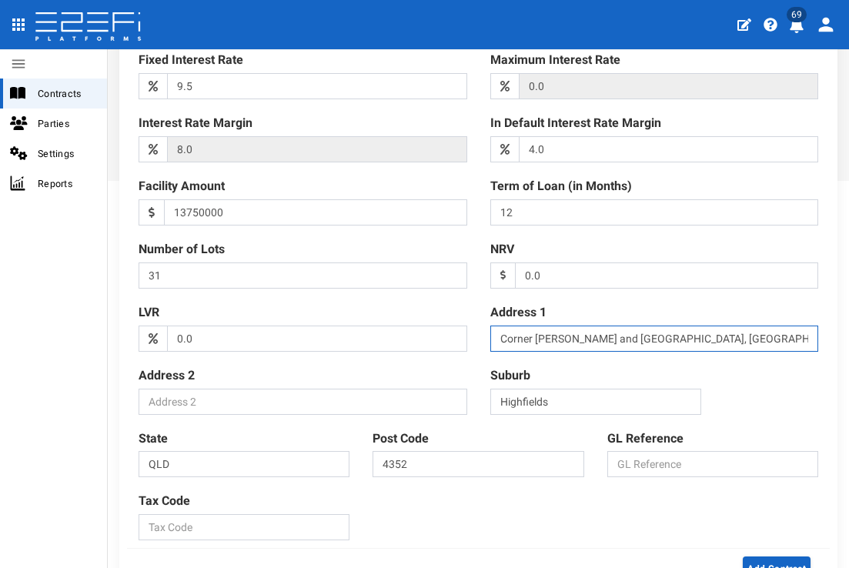
click at [777, 333] on input "Corner Browne and Highfields Roads, RIGHFIELDS QLD" at bounding box center [655, 339] width 329 height 26
type input "Corner Browne and Highfields Roads"
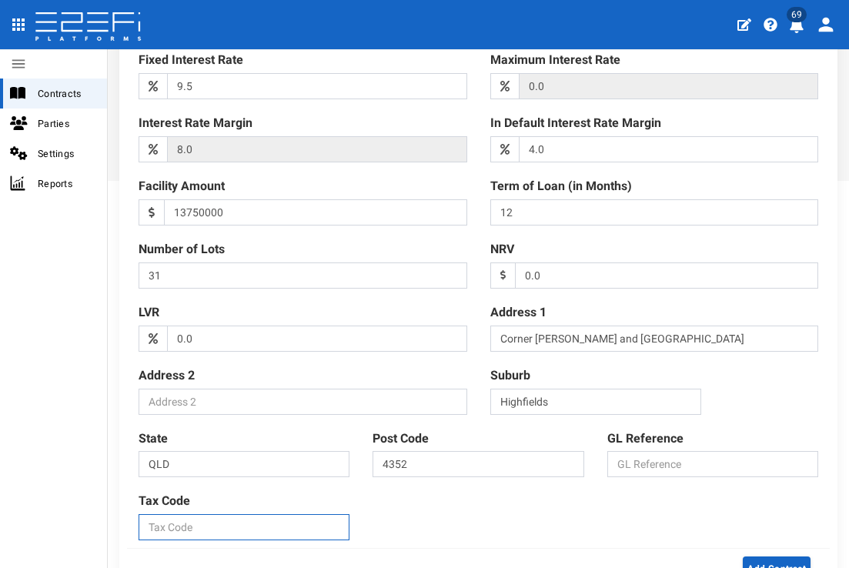
click at [745, 392] on div "Name of Loan BIRD0007 - BIH3 House Build T1 The Botanic Highfields Loan Date 09…" at bounding box center [478, 107] width 703 height 882
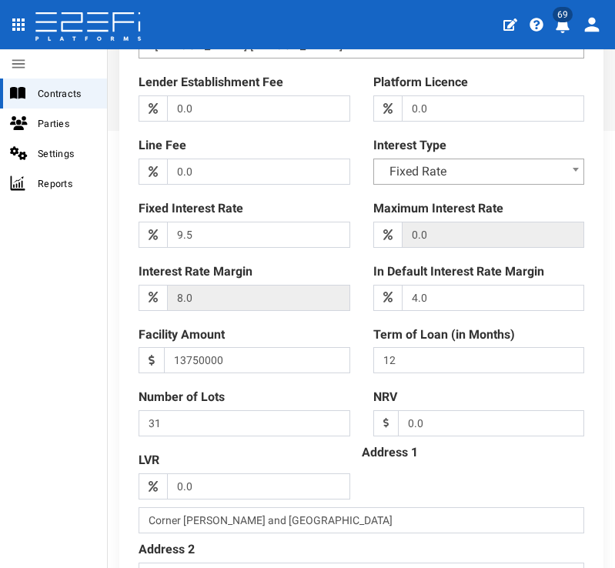
scroll to position [490, 0]
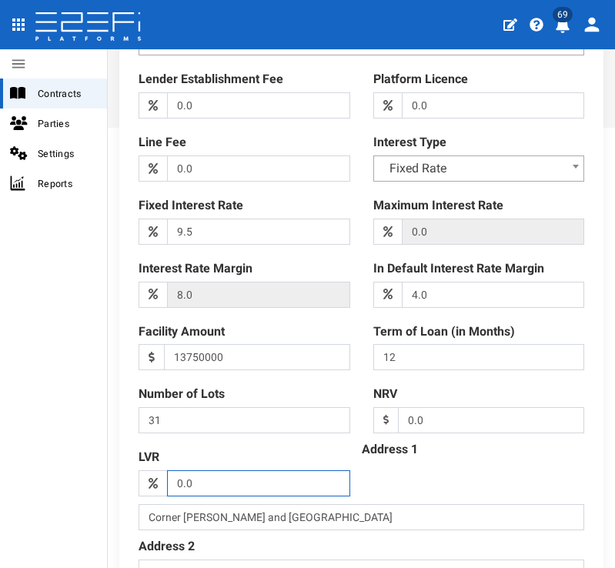
click at [226, 480] on input "0.0" at bounding box center [258, 483] width 182 height 26
type input "0"
type input "70"
click at [463, 469] on div "Address 1 Corner Browne and Highfields Roads" at bounding box center [362, 296] width 446 height 467
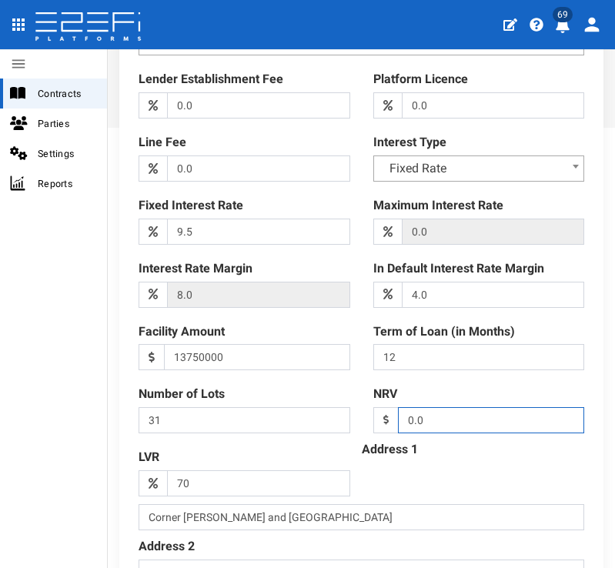
click at [450, 413] on input "0.0" at bounding box center [491, 420] width 186 height 26
type input "0"
type input "19938952"
click at [470, 464] on div "Address 1 Corner Browne and Highfields Roads" at bounding box center [362, 296] width 446 height 467
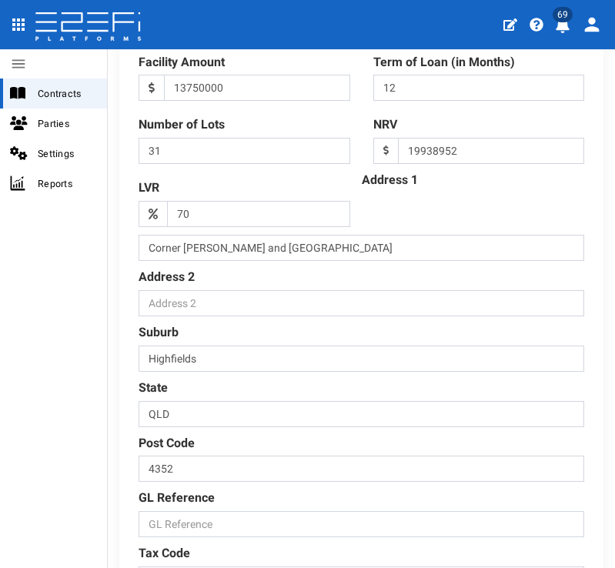
scroll to position [756, 0]
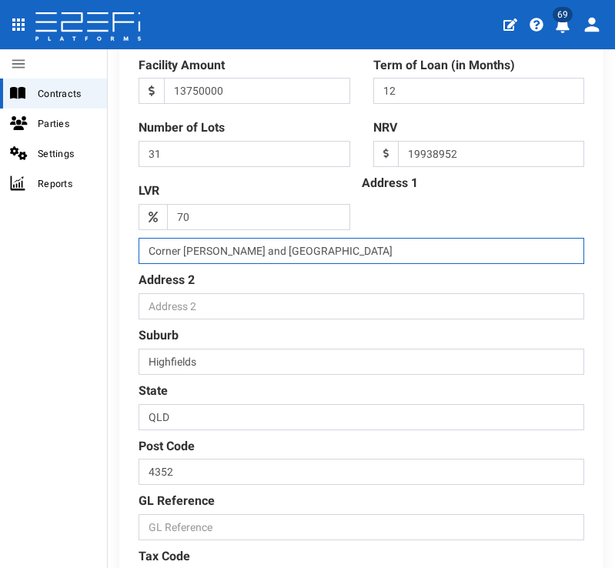
drag, startPoint x: 341, startPoint y: 239, endPoint x: 137, endPoint y: 242, distance: 204.1
click at [137, 242] on div "Address 1 Corner Browne and Highfields Roads" at bounding box center [361, 30] width 469 height 467
drag, startPoint x: 203, startPoint y: 241, endPoint x: 198, endPoint y: 294, distance: 53.4
click at [197, 294] on div "Address 1 Corner Browne and Highfields Roads Address 2 Suburb Highfields State …" at bounding box center [361, 196] width 469 height 799
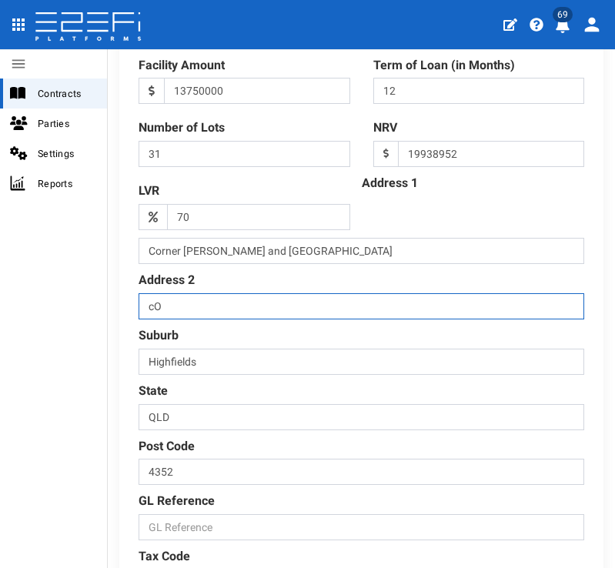
type input "c"
type input "Corner Browne and Highfields Roads"
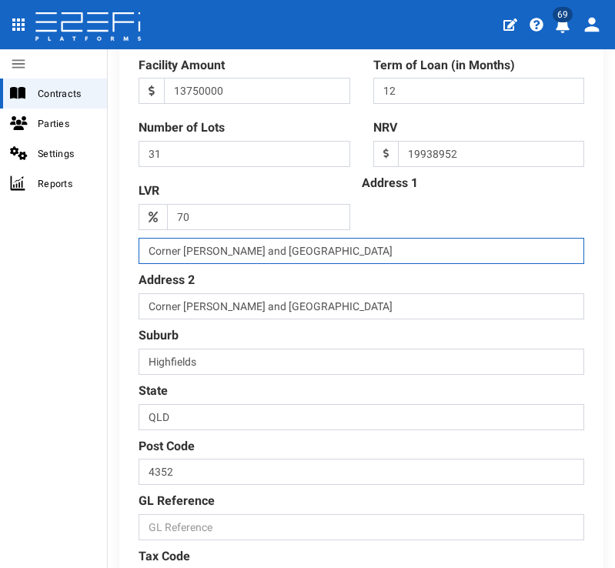
drag, startPoint x: 285, startPoint y: 244, endPoint x: 144, endPoint y: 243, distance: 140.9
click at [144, 243] on input "Corner Browne and Highfields Roads" at bounding box center [362, 251] width 446 height 26
type input "The Botanic"
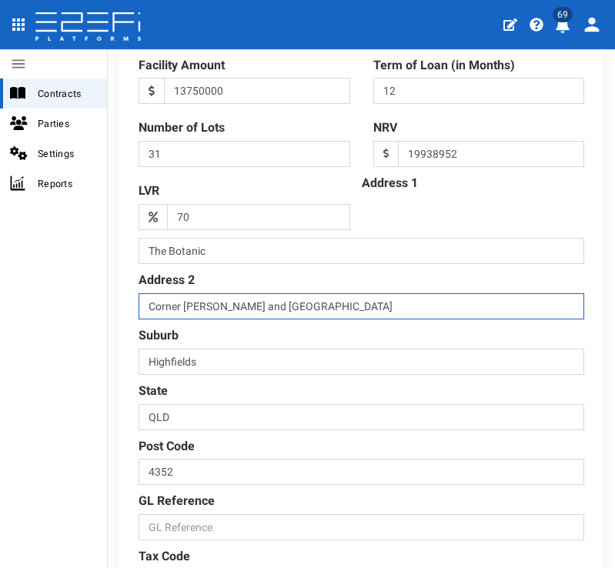
click at [506, 293] on input "Corner Browne and Highfields Roads" at bounding box center [362, 306] width 446 height 26
drag, startPoint x: 342, startPoint y: 296, endPoint x: 133, endPoint y: 296, distance: 208.7
click at [133, 296] on div "Address 2 Corner Browne and Highfields Roads" at bounding box center [361, 296] width 469 height 48
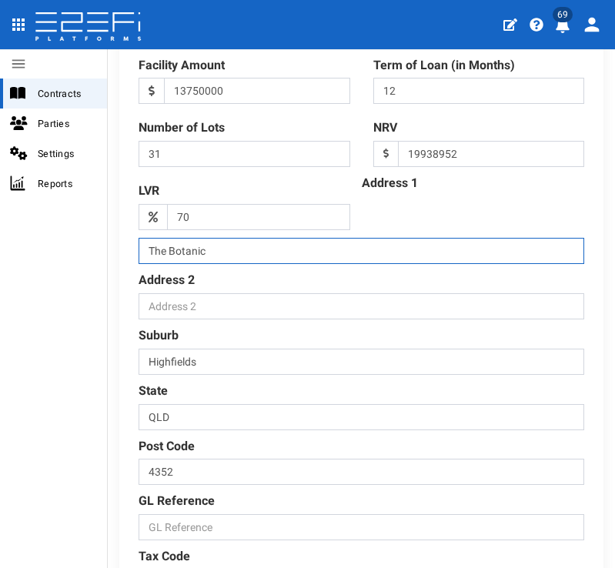
drag, startPoint x: 237, startPoint y: 245, endPoint x: 132, endPoint y: 241, distance: 104.8
click at [132, 241] on div "Address 1 The Botanic" at bounding box center [361, 30] width 469 height 467
drag, startPoint x: 234, startPoint y: 242, endPoint x: 111, endPoint y: 242, distance: 123.2
click at [111, 242] on div "Name of Loan BIRD0007 - BIH3 House Build T1 The Botanic Highfields Loan Date 09…" at bounding box center [361, 1] width 507 height 1331
type input "The Botanic"
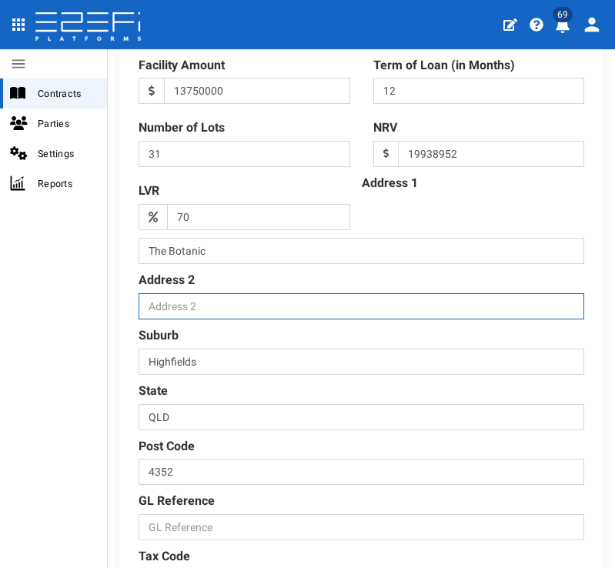
click at [207, 301] on input "Address 2" at bounding box center [362, 306] width 446 height 26
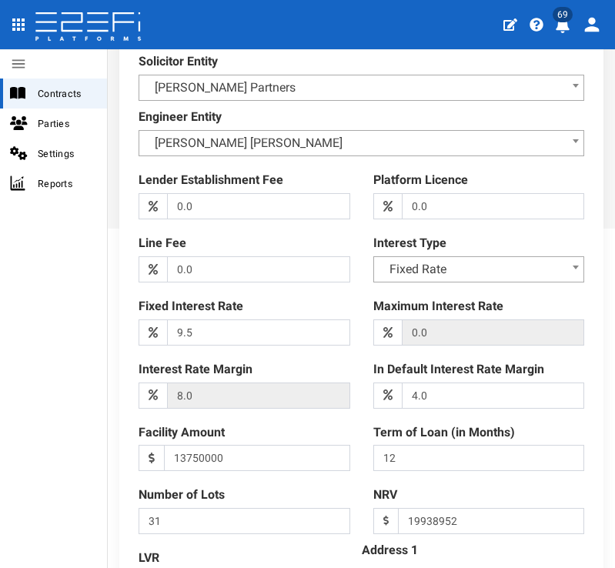
scroll to position [320, 0]
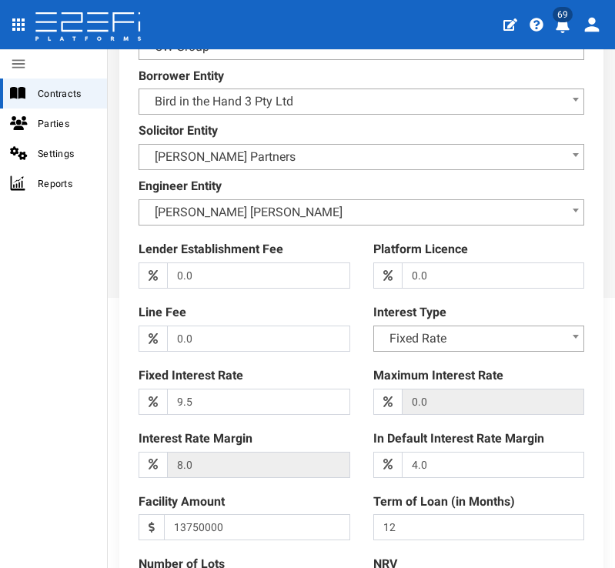
type input "2 Browne Road"
click at [450, 267] on input "0.0" at bounding box center [493, 276] width 182 height 26
type input "0"
type input "1"
click at [340, 300] on div "Address 1 The Botanic" at bounding box center [362, 466] width 446 height 467
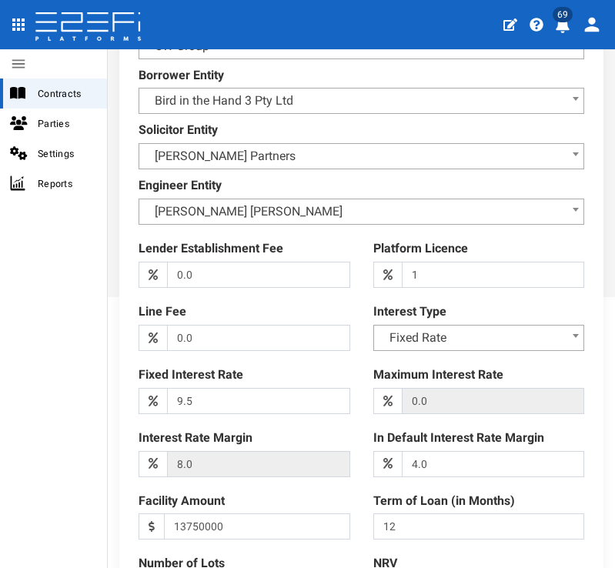
scroll to position [541, 0]
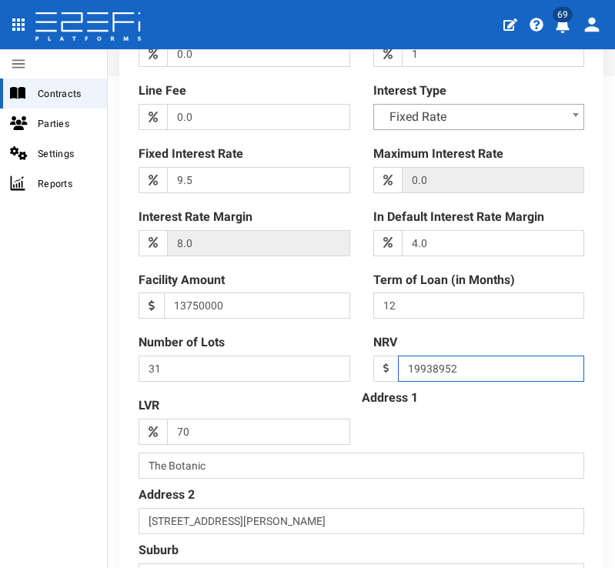
click at [487, 356] on input "19938952" at bounding box center [491, 369] width 186 height 26
drag, startPoint x: 482, startPoint y: 357, endPoint x: 420, endPoint y: 357, distance: 62.4
click at [420, 357] on input "19938952" at bounding box center [491, 369] width 186 height 26
type input "19948850"
click at [519, 393] on div "Address 1 The Botanic" at bounding box center [362, 245] width 446 height 467
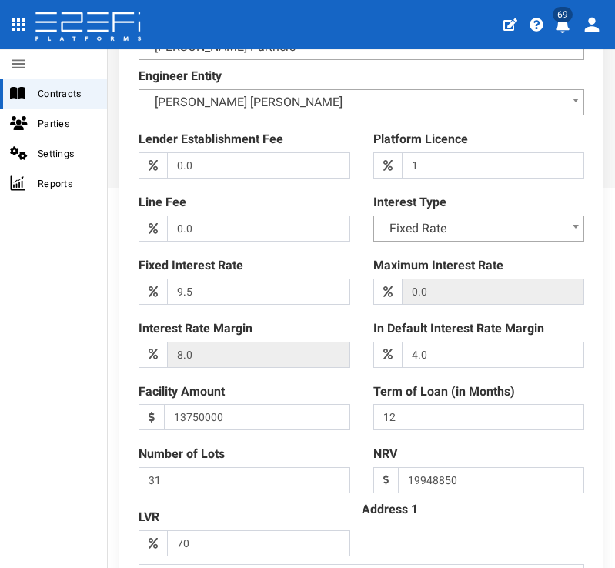
scroll to position [378, 0]
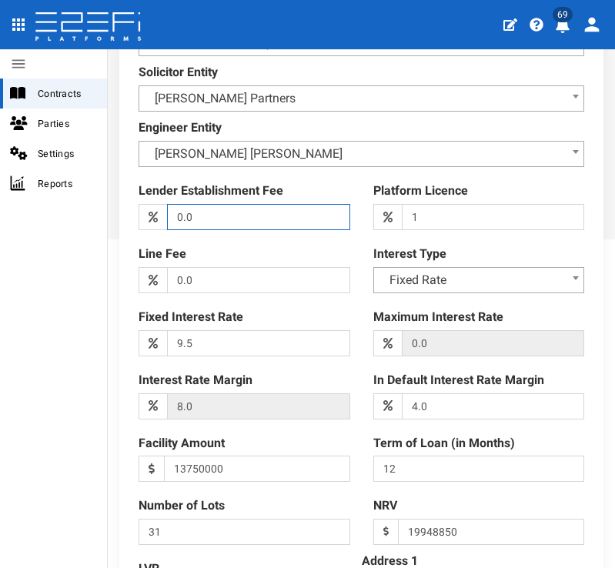
click at [182, 204] on input "0.0" at bounding box center [258, 217] width 182 height 26
type input "1.0"
click at [344, 242] on div "Address 1 The Botanic" at bounding box center [362, 408] width 446 height 467
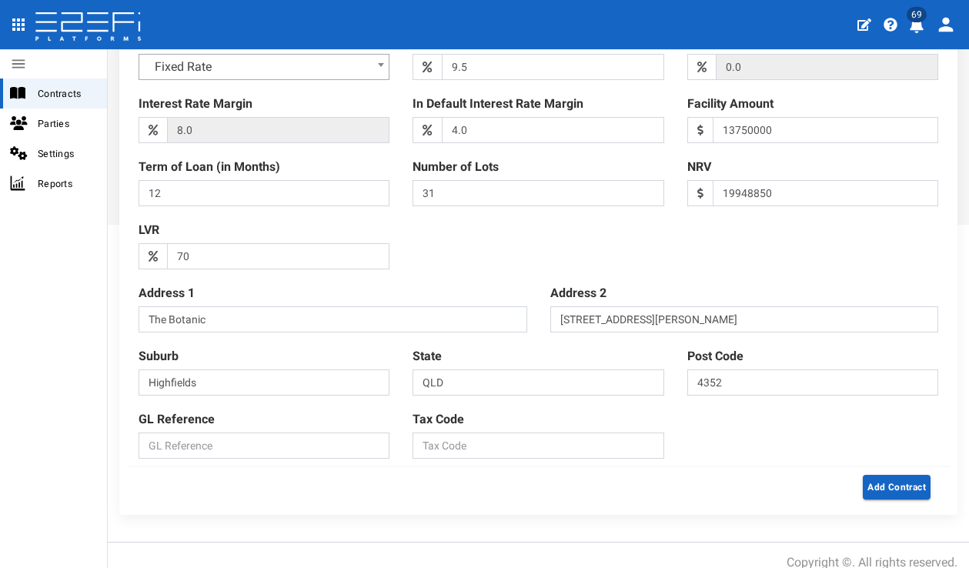
scroll to position [0, 0]
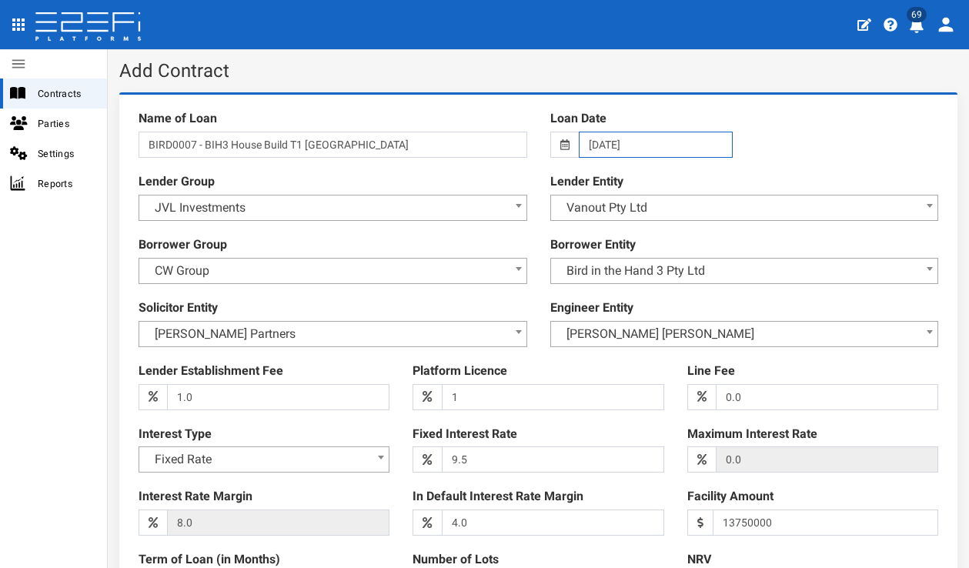
click at [676, 147] on input "09-09-2025" at bounding box center [656, 145] width 154 height 26
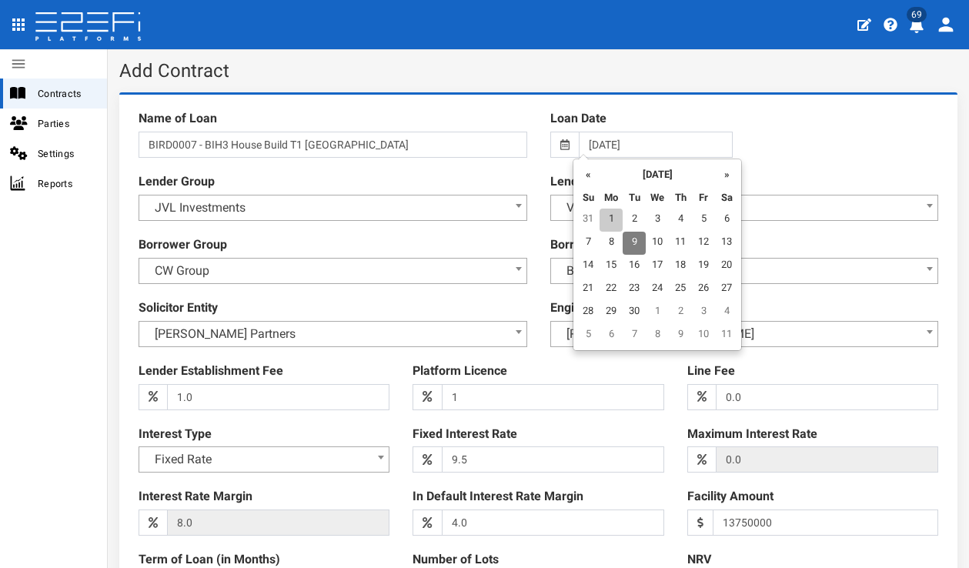
click at [608, 217] on td "1" at bounding box center [611, 220] width 23 height 23
type input "01-09-2025"
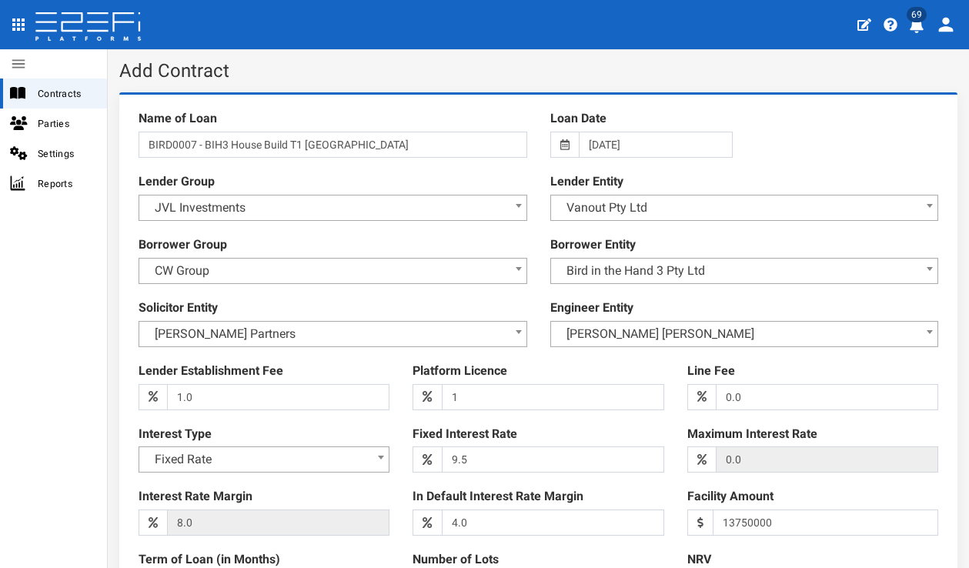
click at [843, 132] on div at bounding box center [538, 386] width 823 height 568
click at [538, 391] on input "1" at bounding box center [553, 397] width 223 height 26
type input "1.1"
click at [628, 363] on div "Platform Licence 1.1 (warning)" at bounding box center [538, 387] width 274 height 48
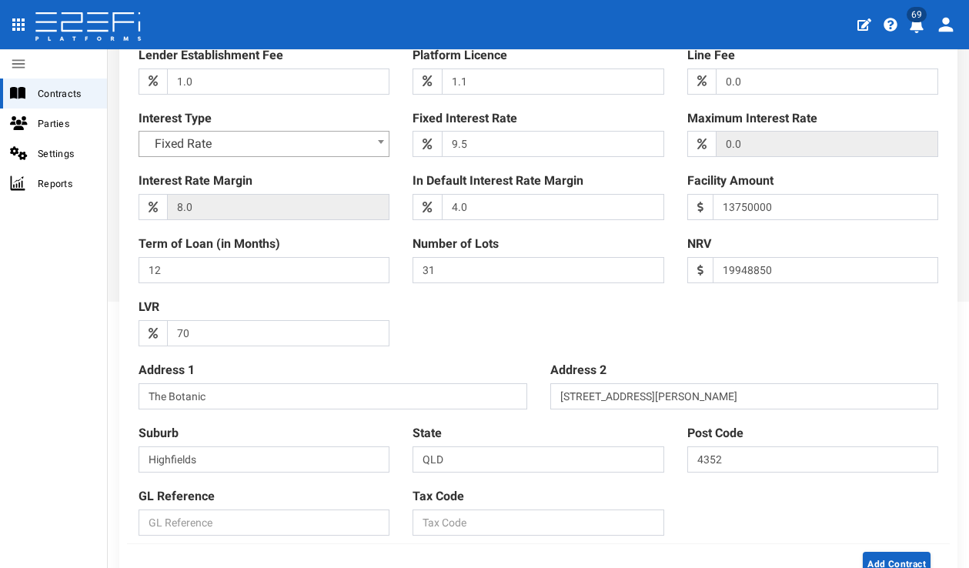
scroll to position [399, 0]
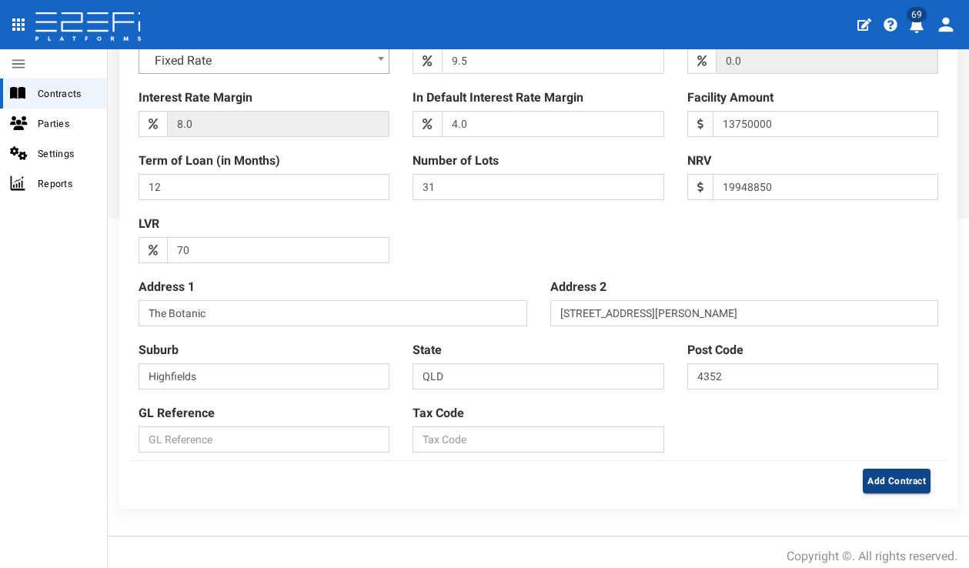
click at [869, 469] on button "Add Contract" at bounding box center [897, 481] width 68 height 25
type input "0000000"
click at [788, 425] on div "Name of Loan BIRD0007 - BIH3 House Build T1 The Botanic Highfields Loan Date 01…" at bounding box center [538, 82] width 823 height 756
click at [865, 469] on button "Add Contract" at bounding box center [897, 481] width 68 height 25
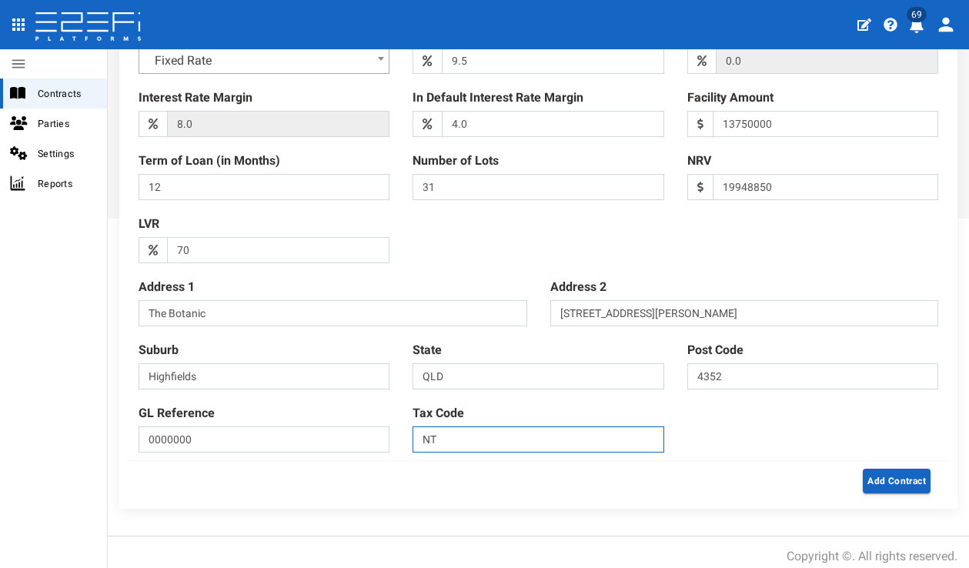
type input "NT"
click at [734, 396] on div "Name of Loan BIRD0007 - BIH3 House Build T1 The Botanic Highfields Loan Date 01…" at bounding box center [538, 82] width 823 height 756
click at [863, 469] on button "Add Contract" at bounding box center [897, 481] width 68 height 25
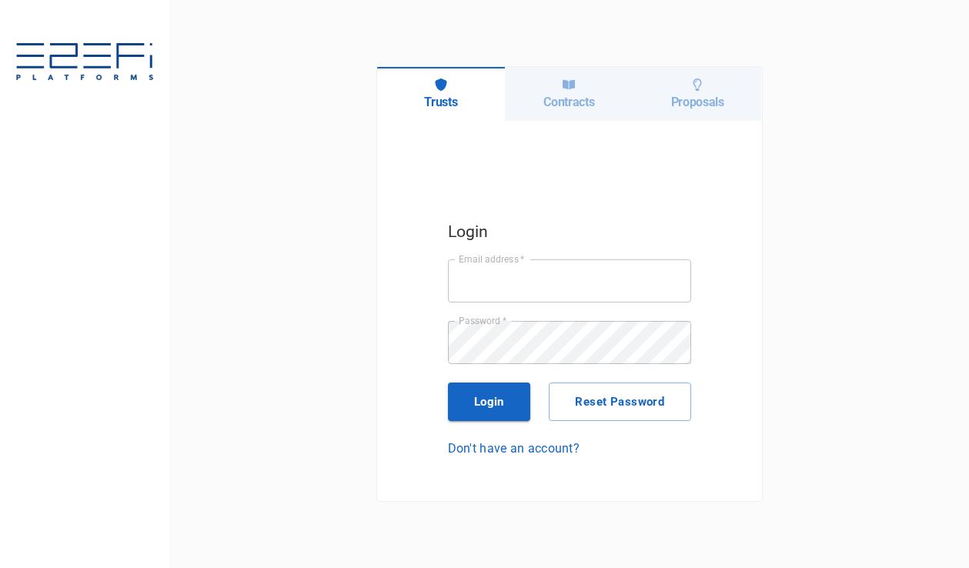
click at [568, 99] on h6 "Contracts" at bounding box center [569, 102] width 51 height 15
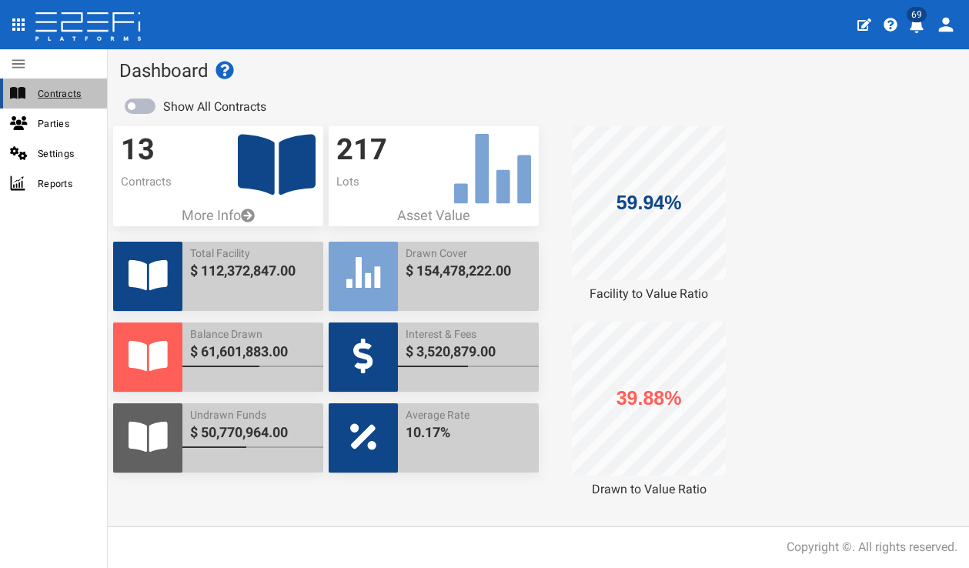
click at [63, 95] on span "Contracts" at bounding box center [66, 94] width 57 height 18
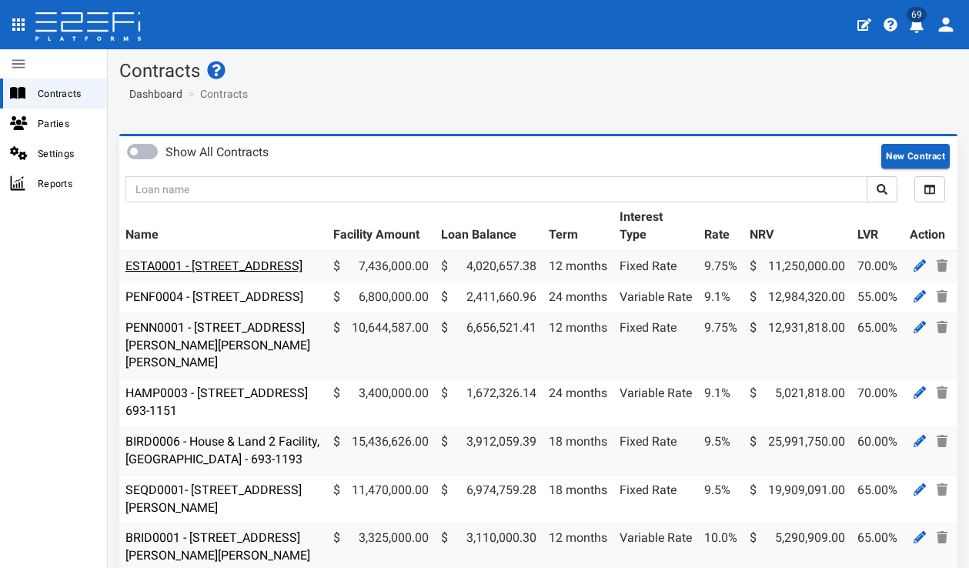
click at [209, 273] on link "ESTA0001 - [STREET_ADDRESS]" at bounding box center [214, 266] width 177 height 15
click at [914, 265] on icon at bounding box center [920, 265] width 12 height 12
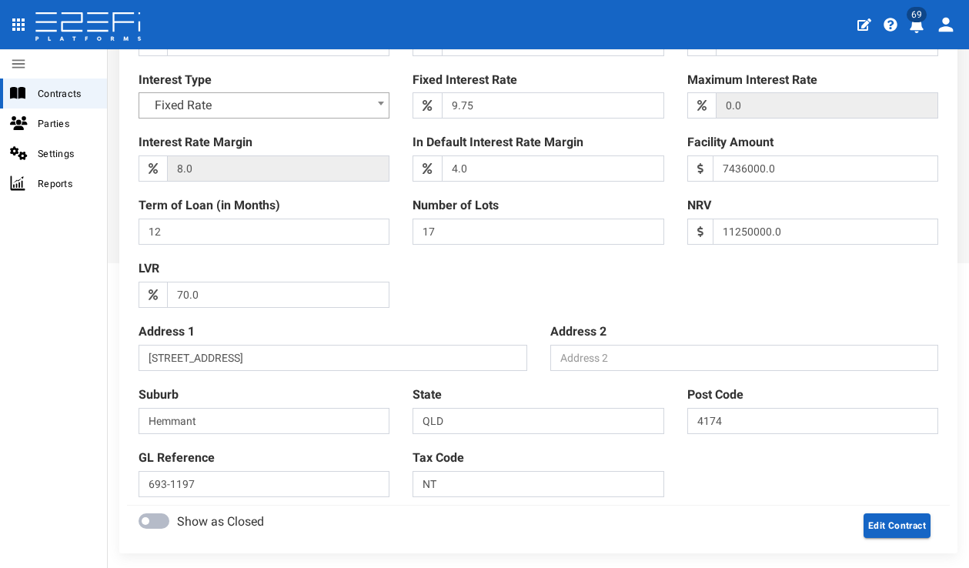
scroll to position [399, 0]
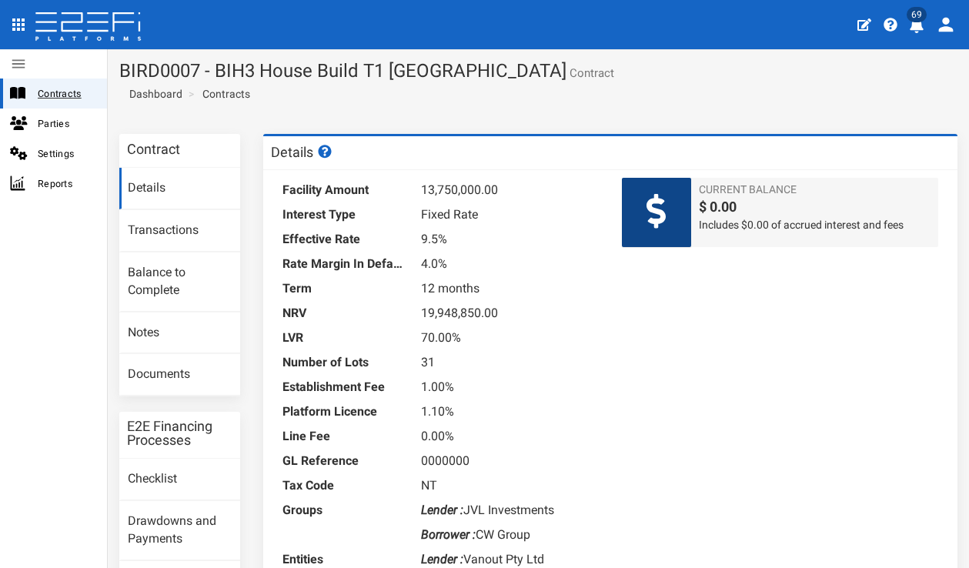
click at [80, 99] on span "Contracts" at bounding box center [66, 94] width 57 height 18
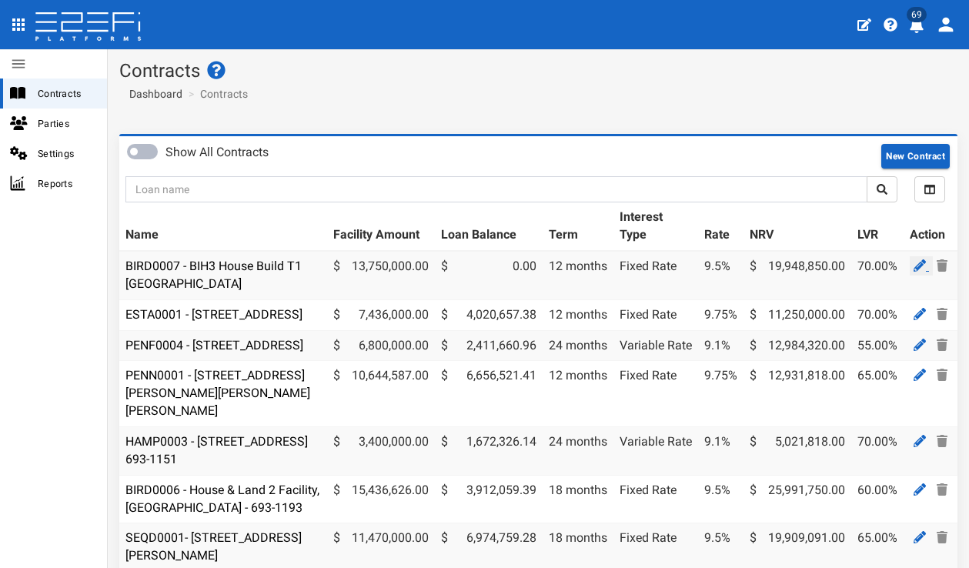
click at [914, 269] on icon at bounding box center [920, 265] width 12 height 12
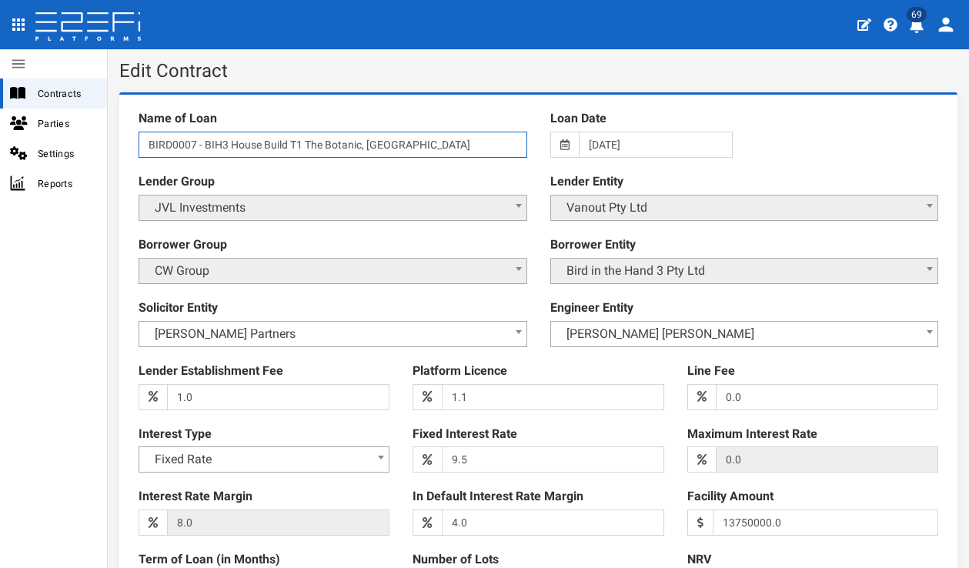
type input "BIRD0007 - BIH3 House Build T1 The Botanic, [GEOGRAPHIC_DATA]"
click at [434, 178] on div "Lender Group JVL Investments JVL Investments" at bounding box center [333, 197] width 412 height 48
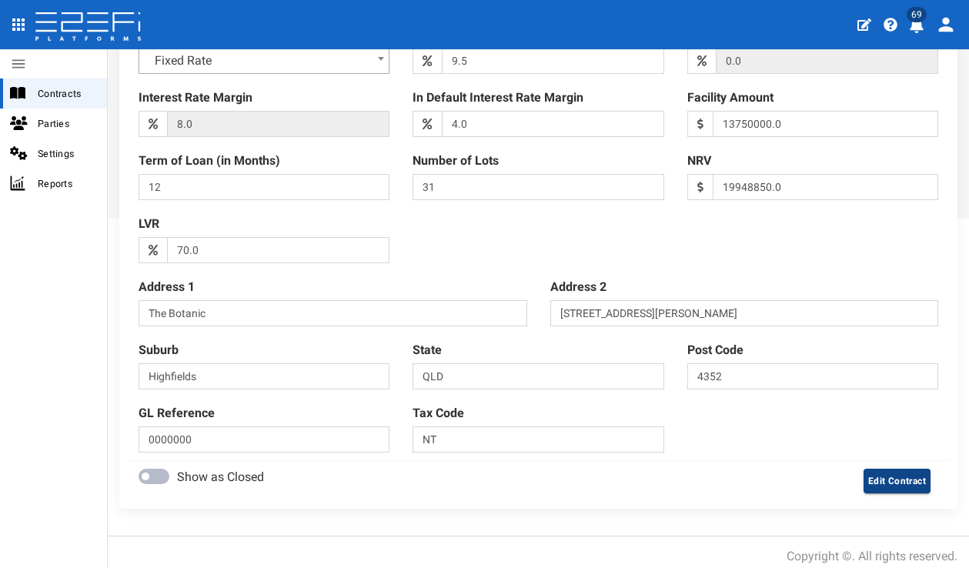
click at [864, 469] on button "Edit Contract" at bounding box center [897, 481] width 67 height 25
